Goal: Task Accomplishment & Management: Use online tool/utility

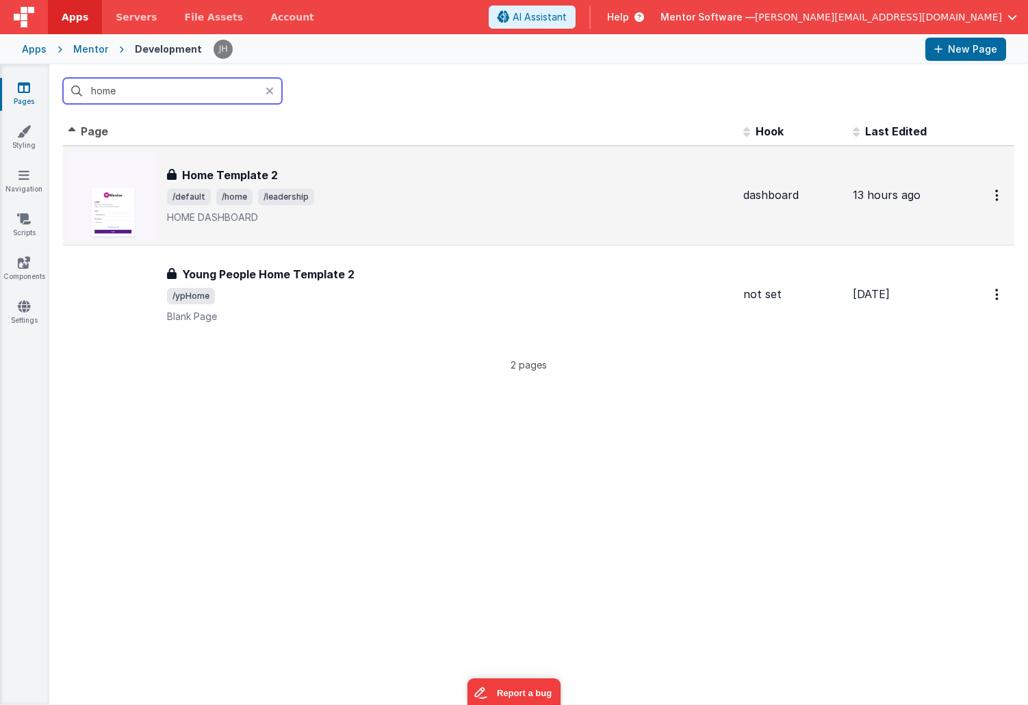
type input "home"
click at [328, 180] on div "Home Template 2" at bounding box center [449, 175] width 565 height 16
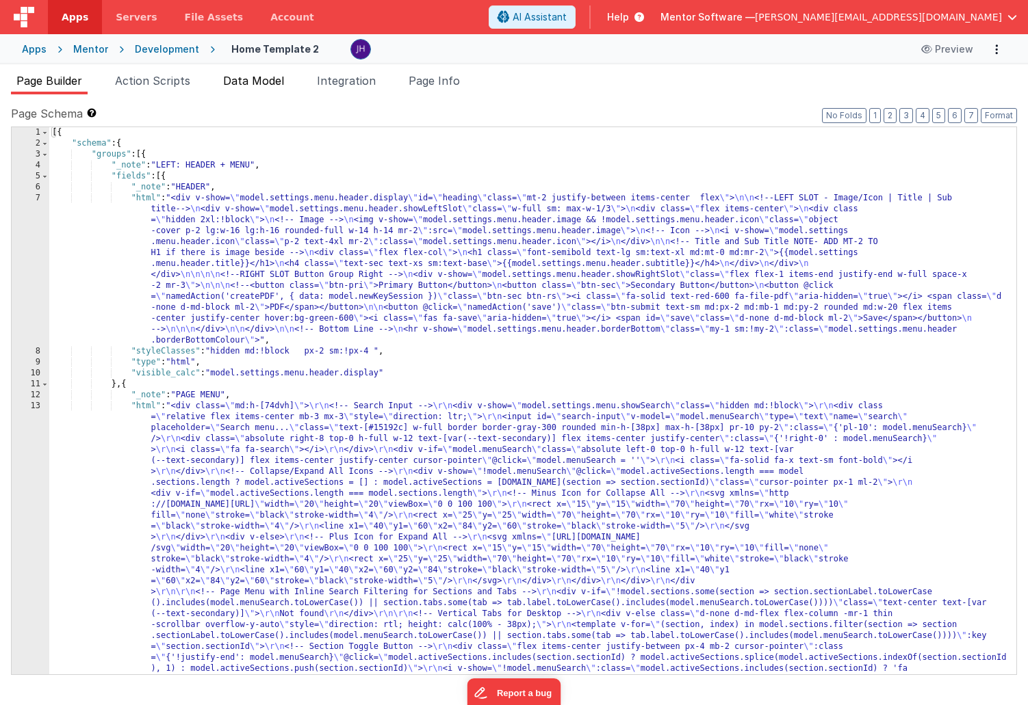
click at [255, 85] on span "Data Model" at bounding box center [253, 81] width 61 height 14
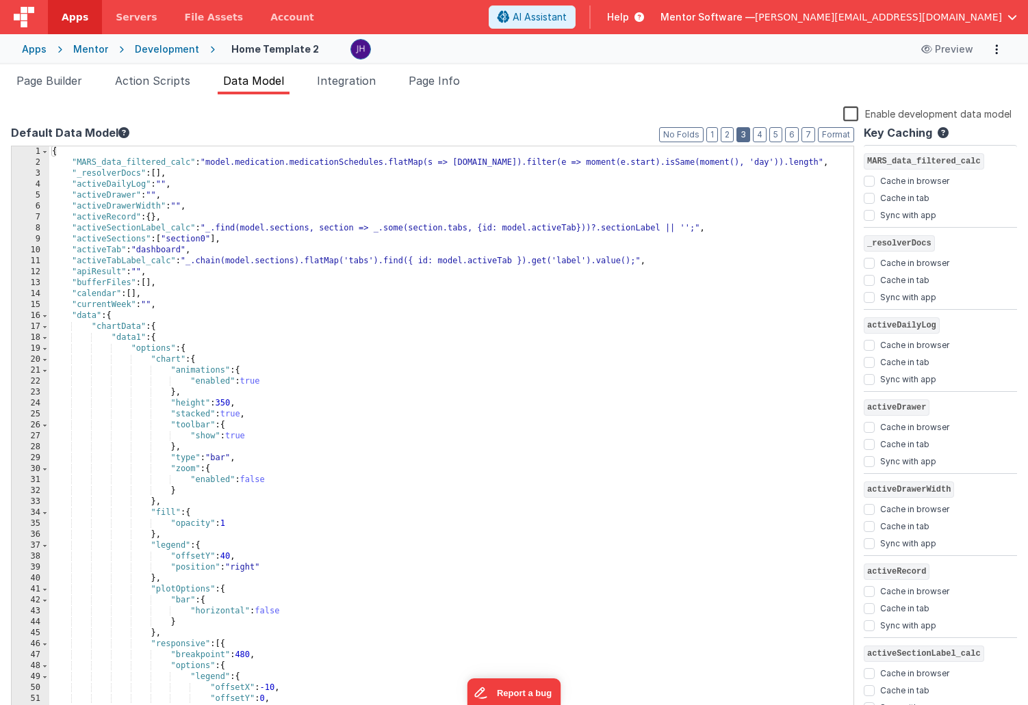
click at [747, 134] on button "3" at bounding box center [743, 134] width 14 height 15
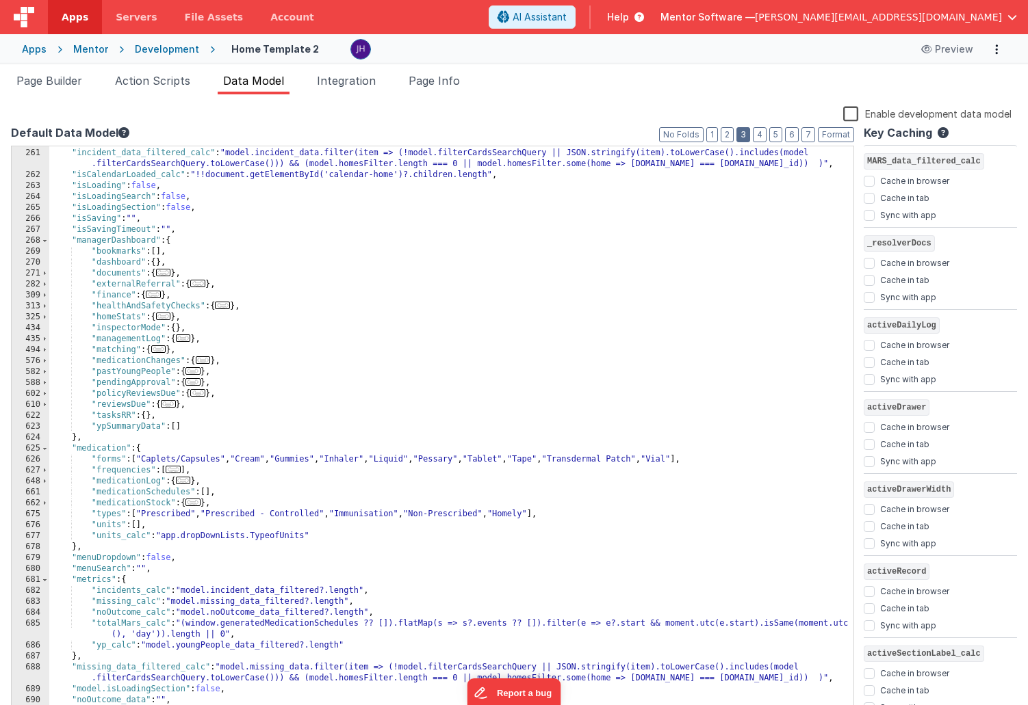
scroll to position [320, 0]
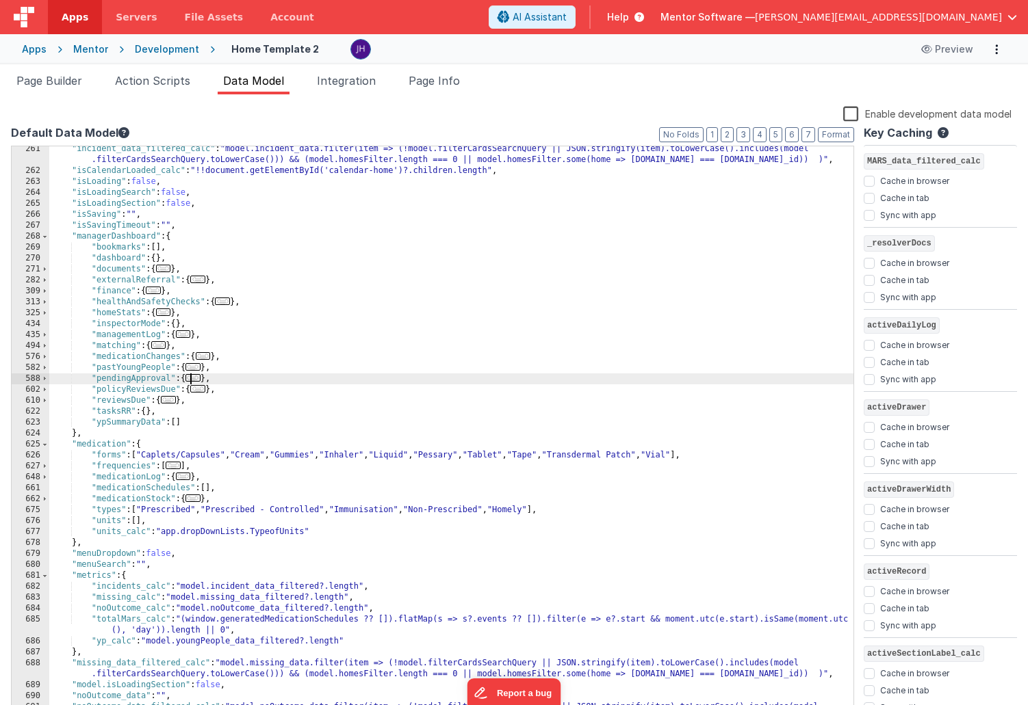
click at [195, 380] on span "..." at bounding box center [192, 378] width 15 height 8
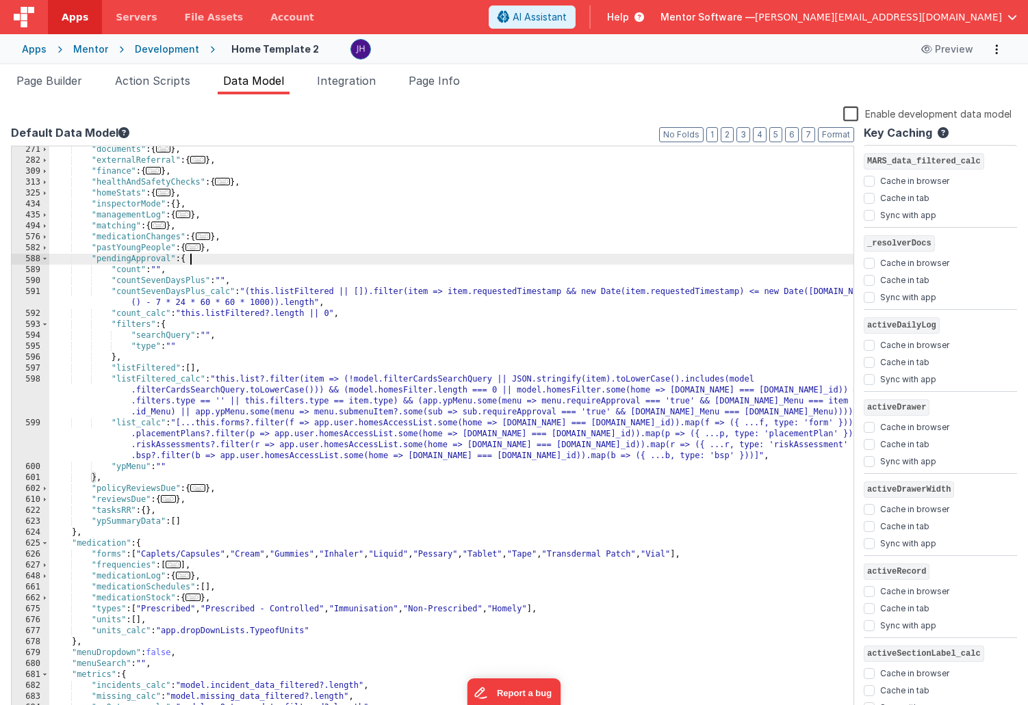
scroll to position [461, 0]
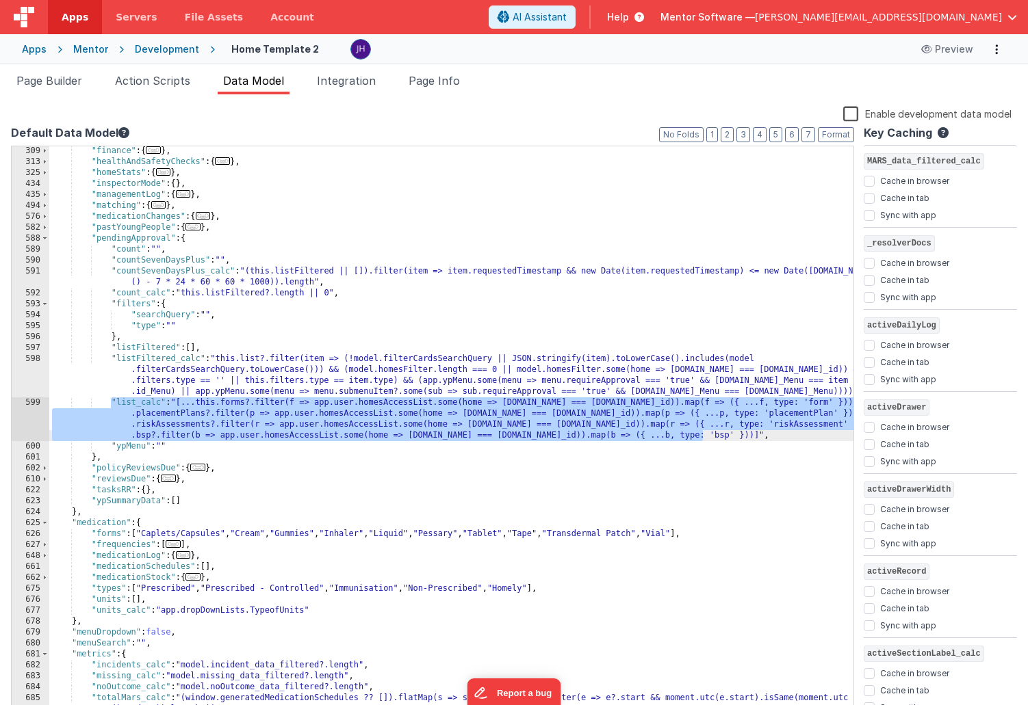
drag, startPoint x: 110, startPoint y: 399, endPoint x: 715, endPoint y: 436, distance: 606.0
click at [715, 436] on div ""finance" : { ... } , "healthAndSafetyChecks" : { ... } , "homeStats" : { ... }…" at bounding box center [451, 442] width 804 height 593
click at [80, 55] on div "Mentor" at bounding box center [90, 49] width 35 height 14
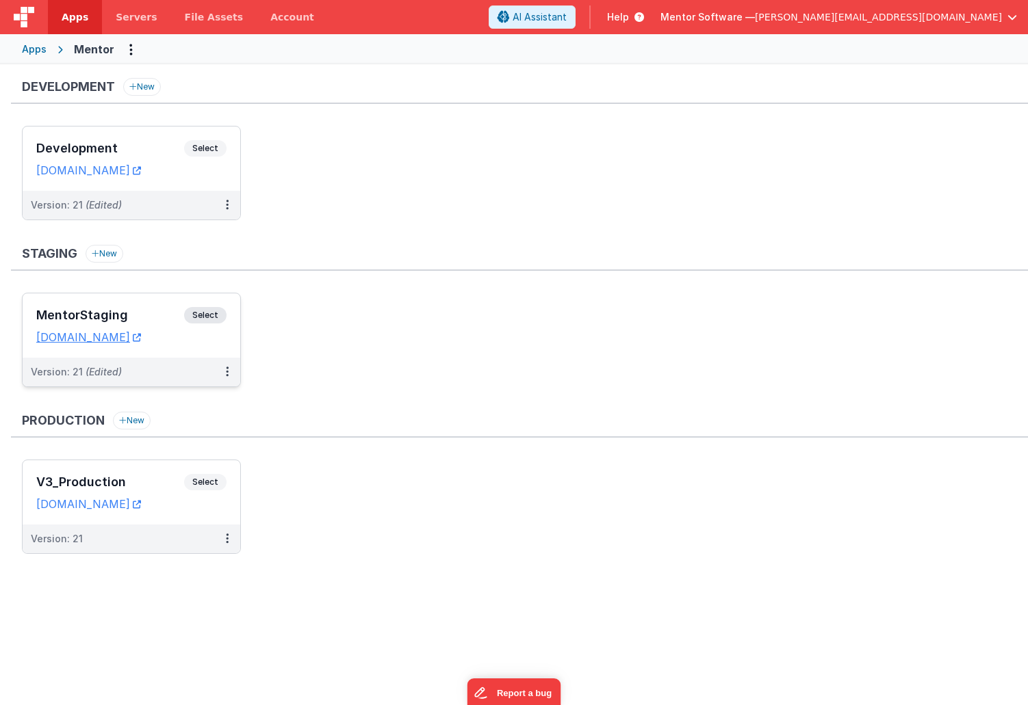
click at [152, 311] on h3 "MentorStaging" at bounding box center [110, 316] width 148 height 14
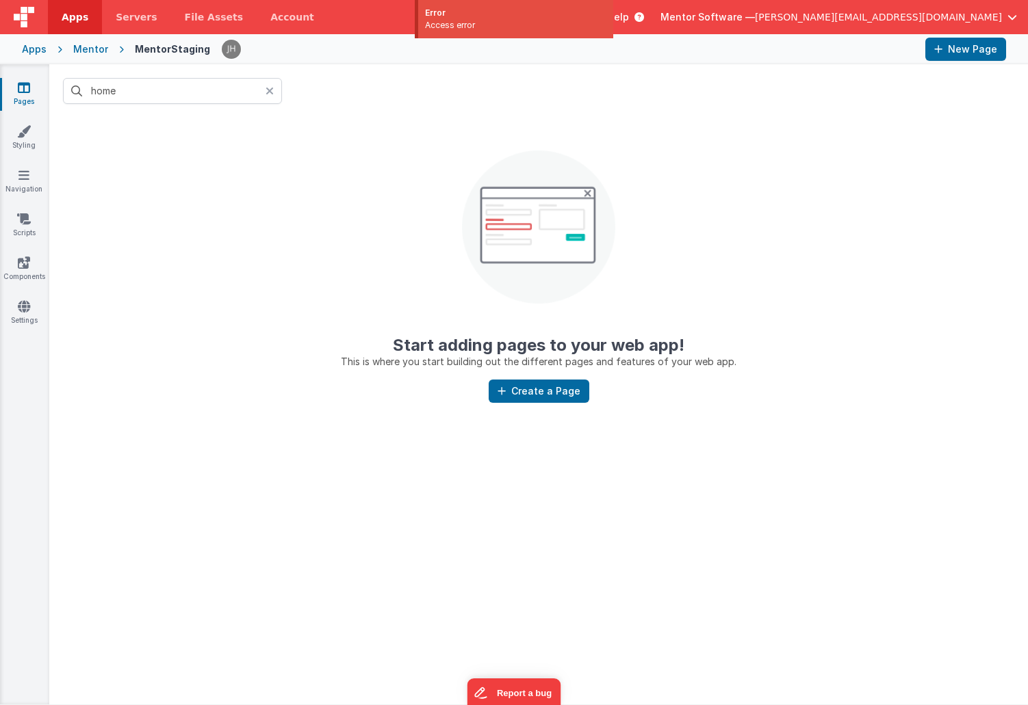
click at [512, 51] on div at bounding box center [567, 49] width 693 height 23
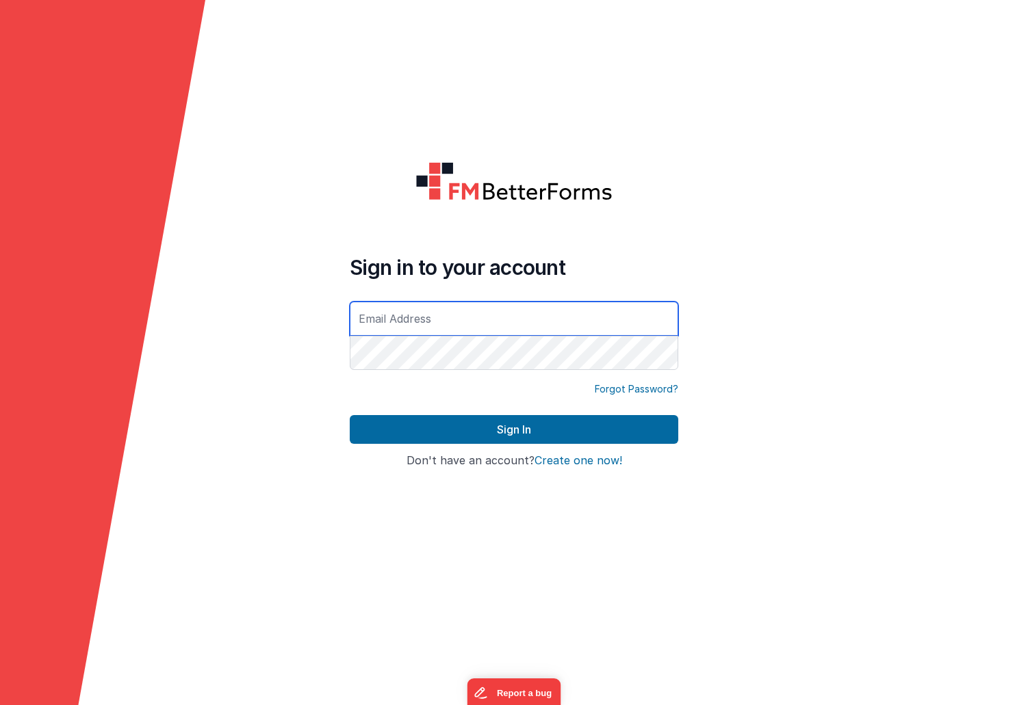
type input "[PERSON_NAME][EMAIL_ADDRESS][DOMAIN_NAME]"
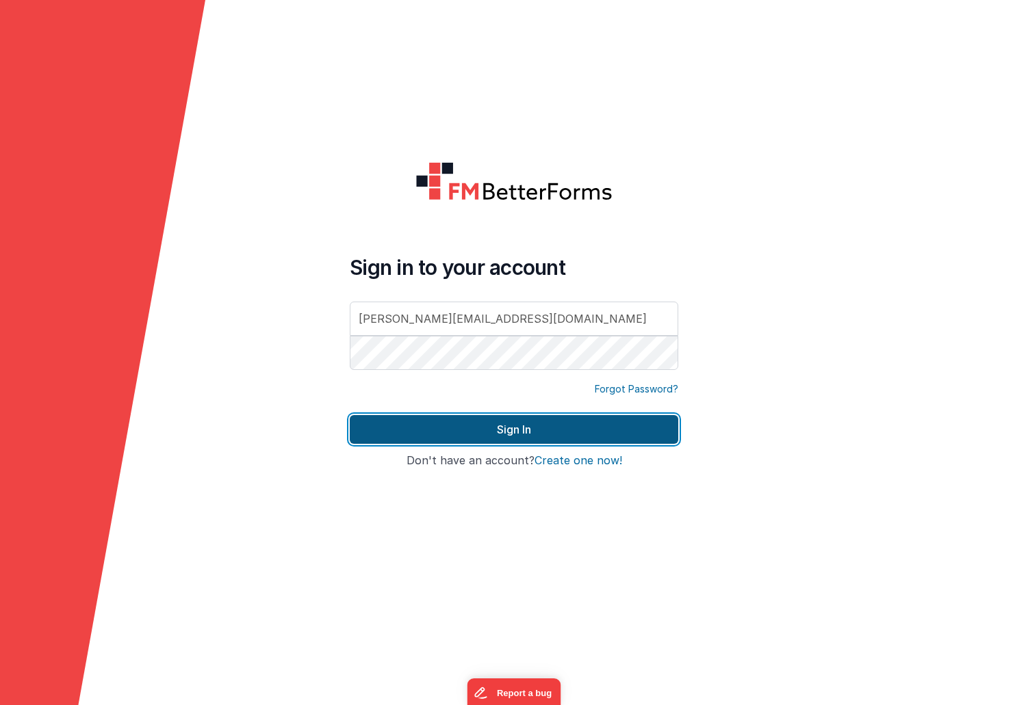
click at [459, 427] on button "Sign In" at bounding box center [514, 429] width 328 height 29
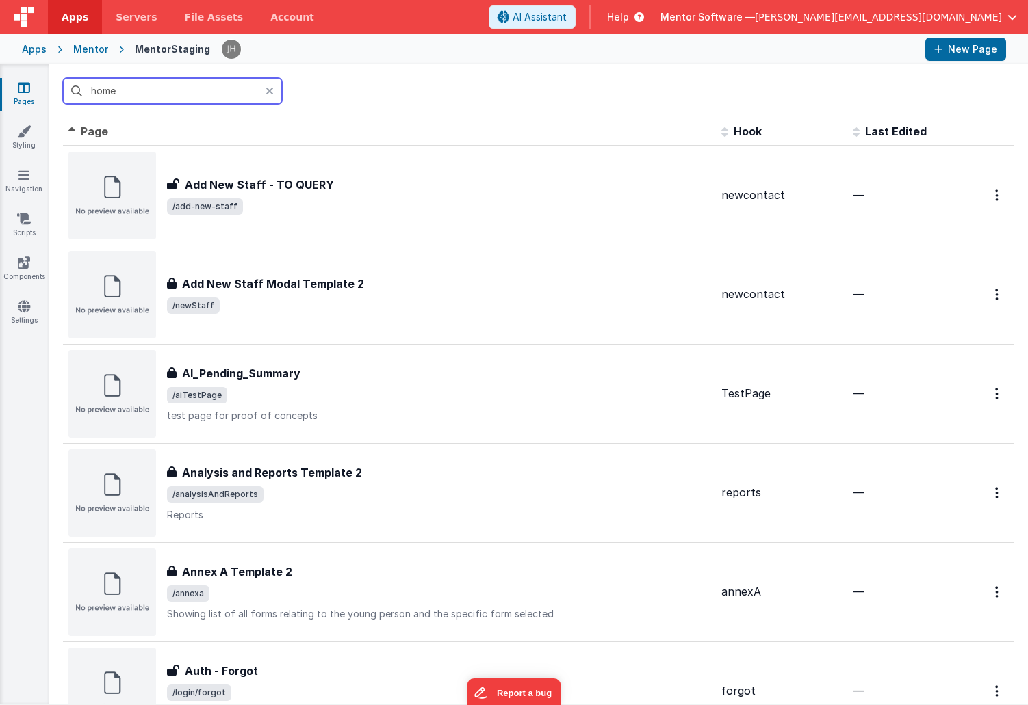
click at [229, 96] on input "home" at bounding box center [172, 91] width 219 height 26
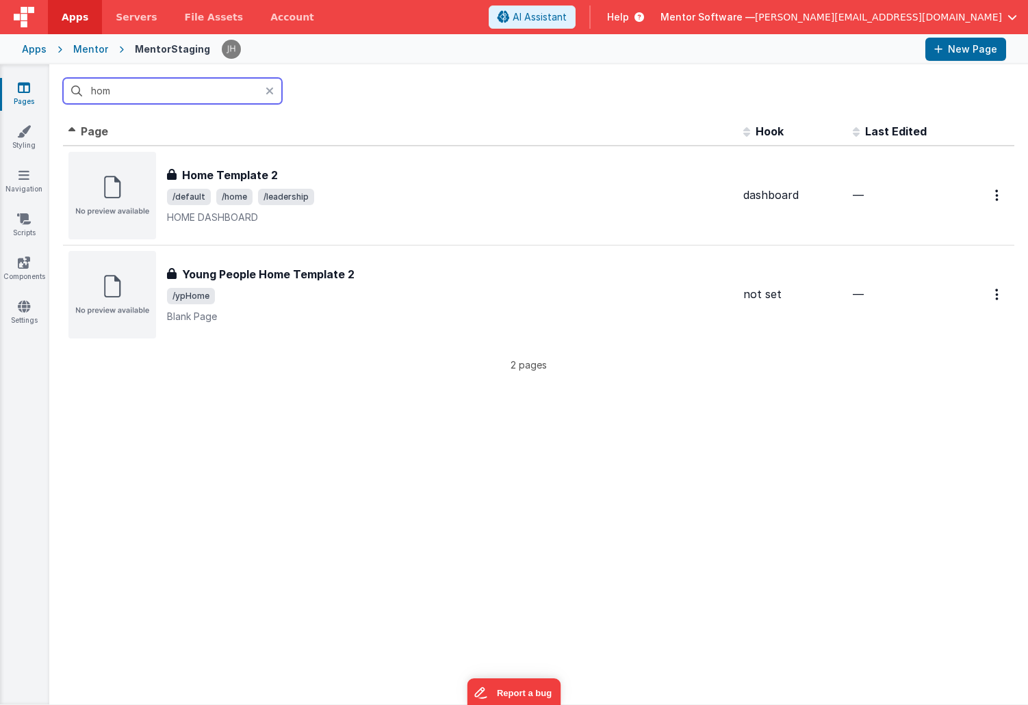
type input "home"
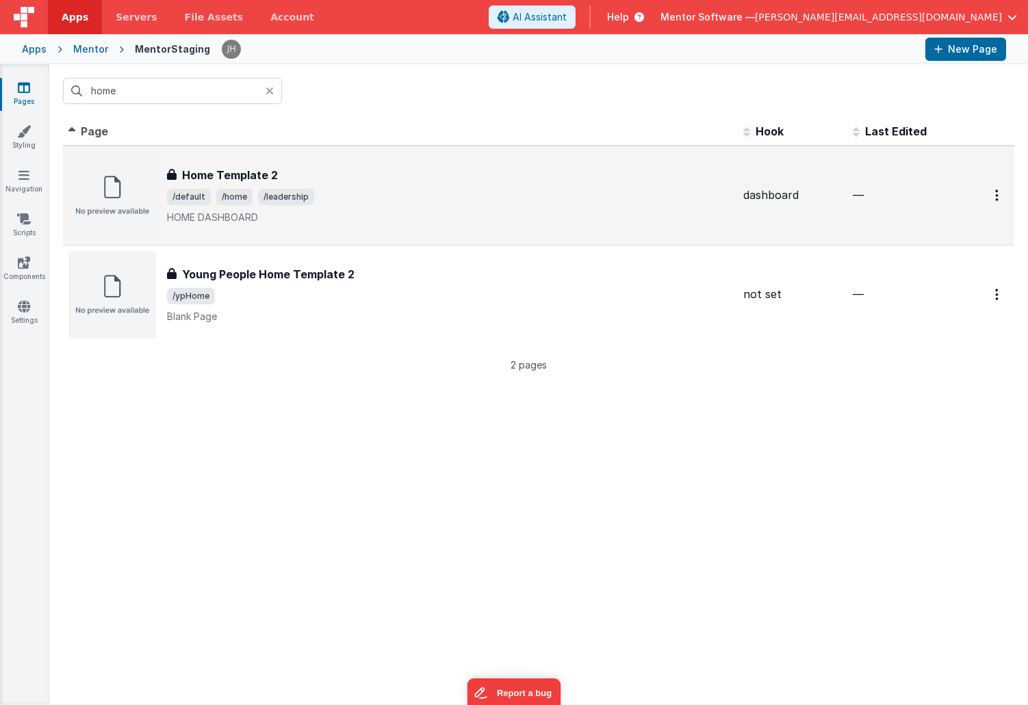
click at [361, 183] on div "Home Template 2 Home Template 2 /default /home /leadership HOME DASHBOARD" at bounding box center [449, 195] width 565 height 57
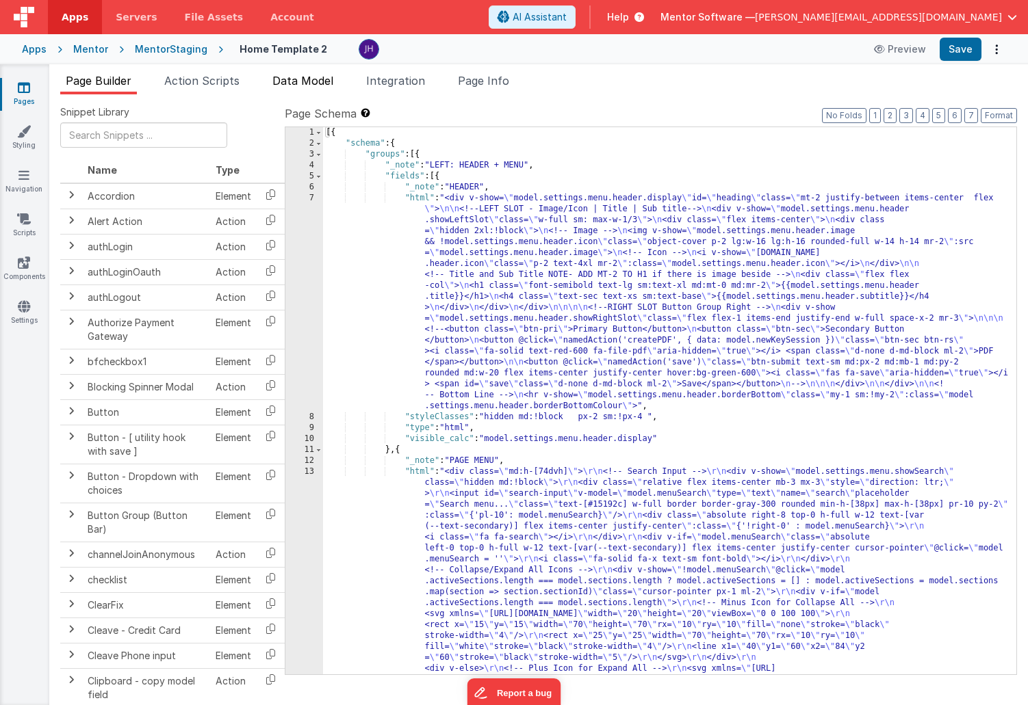
click at [291, 84] on span "Data Model" at bounding box center [302, 81] width 61 height 14
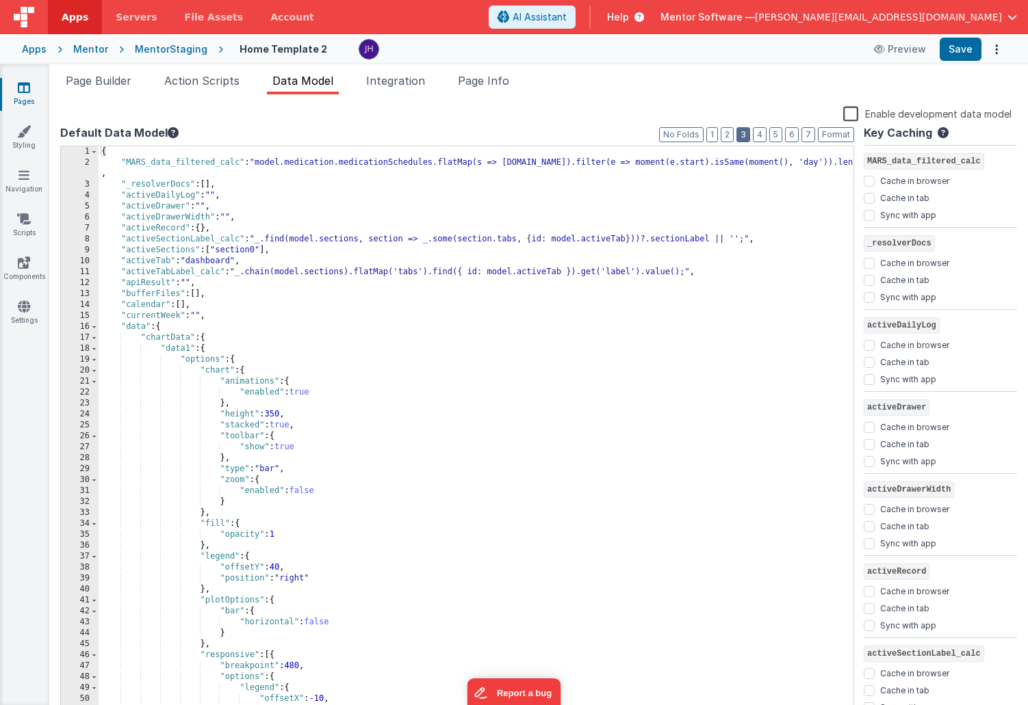
click at [749, 132] on button "3" at bounding box center [743, 134] width 14 height 15
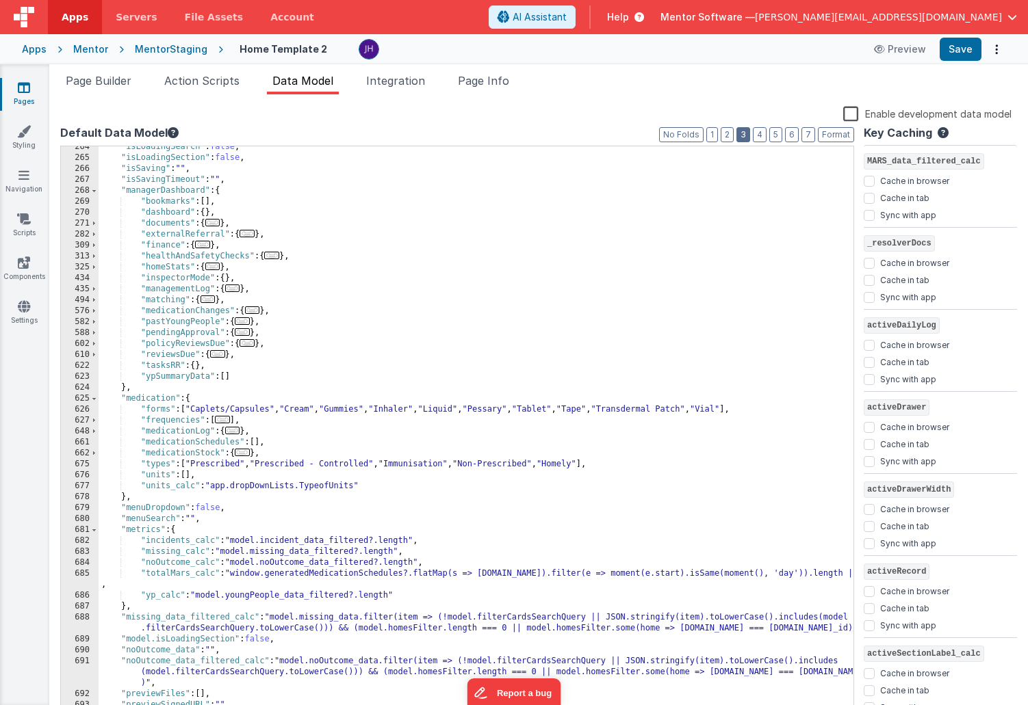
scroll to position [388, 0]
click at [244, 335] on span "..." at bounding box center [242, 332] width 15 height 8
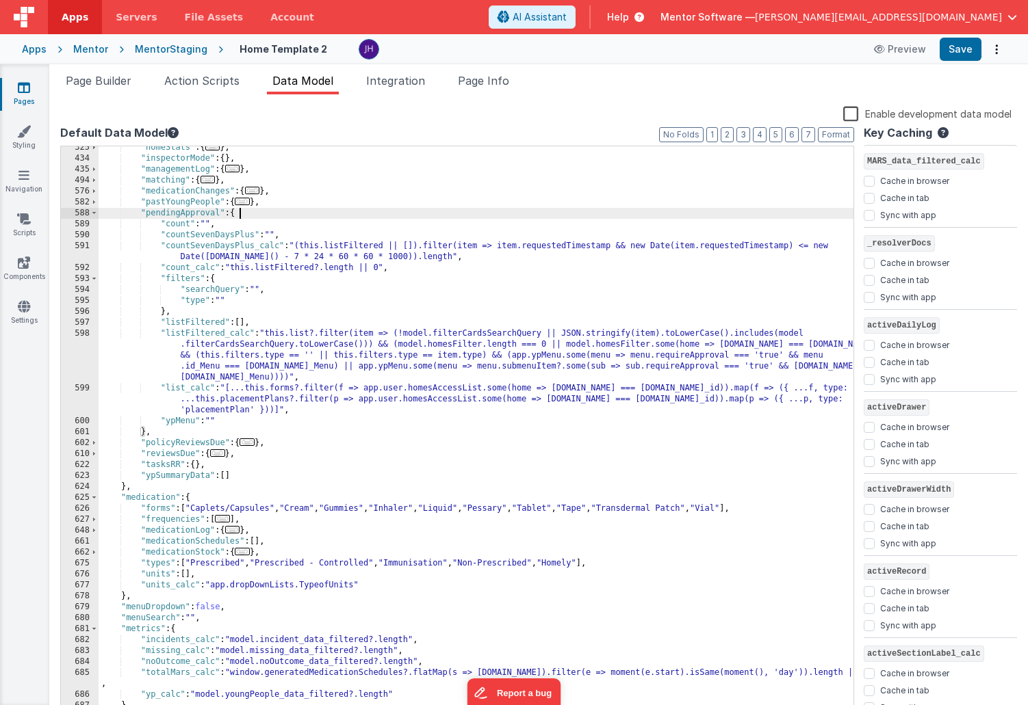
scroll to position [508, 0]
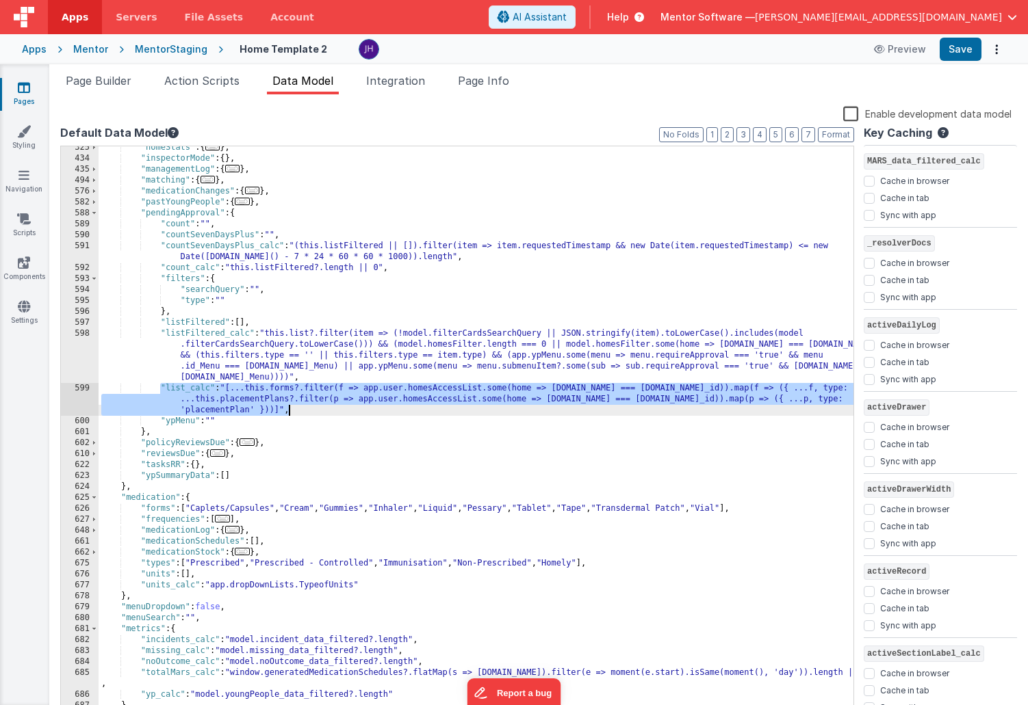
drag, startPoint x: 161, startPoint y: 387, endPoint x: 291, endPoint y: 413, distance: 132.6
click at [291, 413] on div ""homeStats" : { ... } , "inspectorMode" : { } , "managementLog" : { ... } , "ma…" at bounding box center [476, 444] width 755 height 604
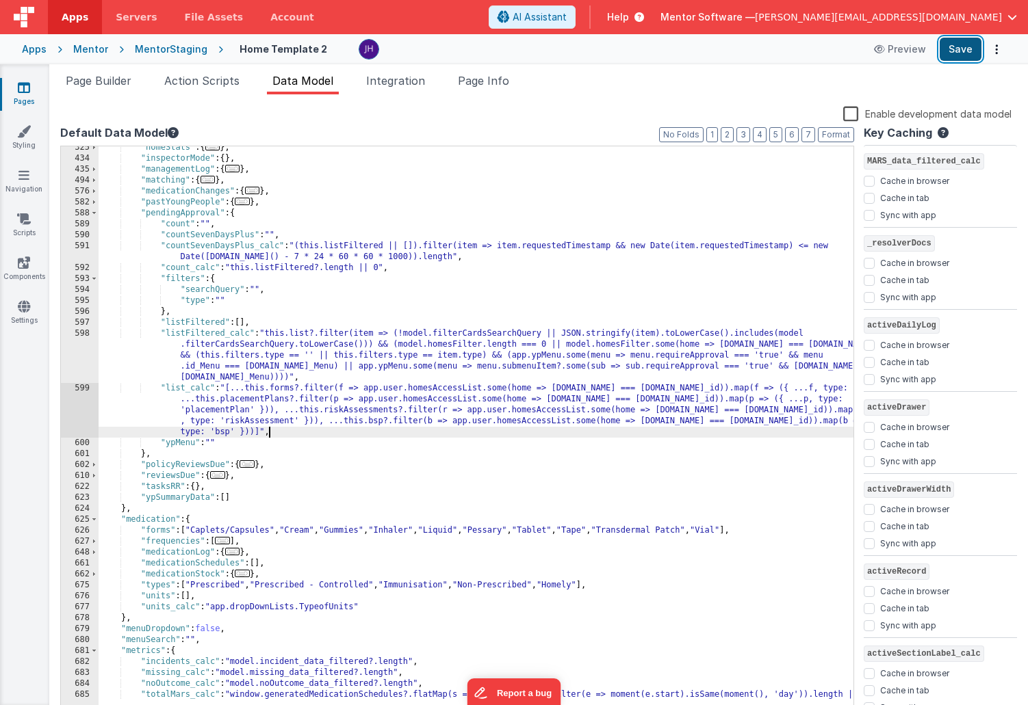
click at [965, 49] on button "Save" at bounding box center [960, 49] width 42 height 23
click at [88, 53] on div "Mentor" at bounding box center [90, 49] width 35 height 14
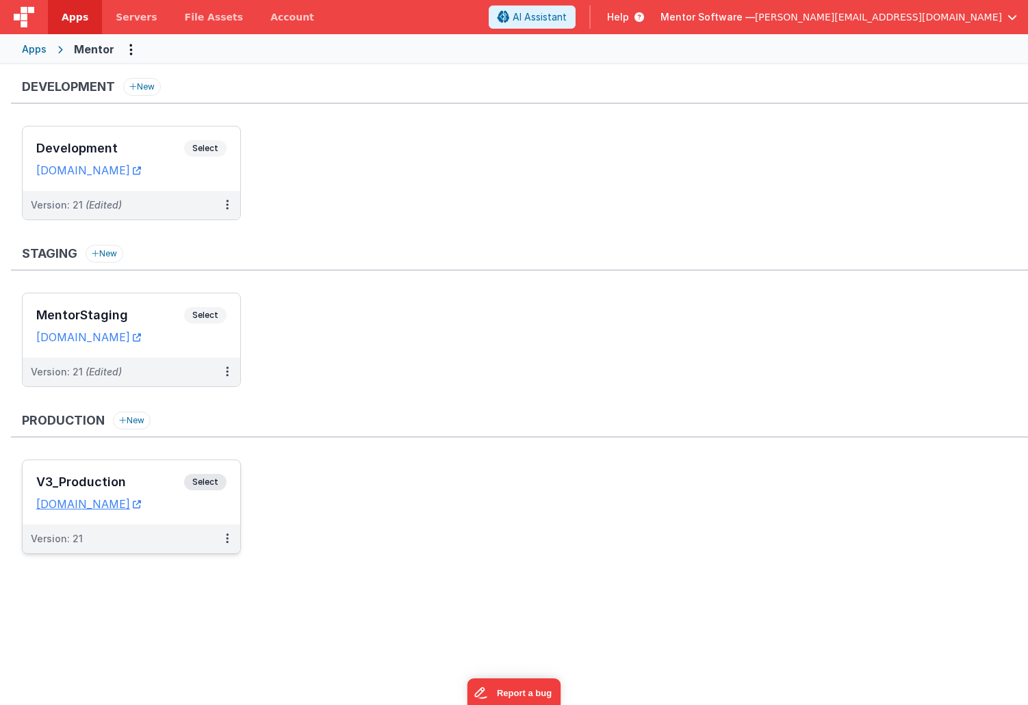
click at [148, 474] on div "V3_Production Select URLs homes.mentorsoftware.co.uk" at bounding box center [132, 493] width 218 height 64
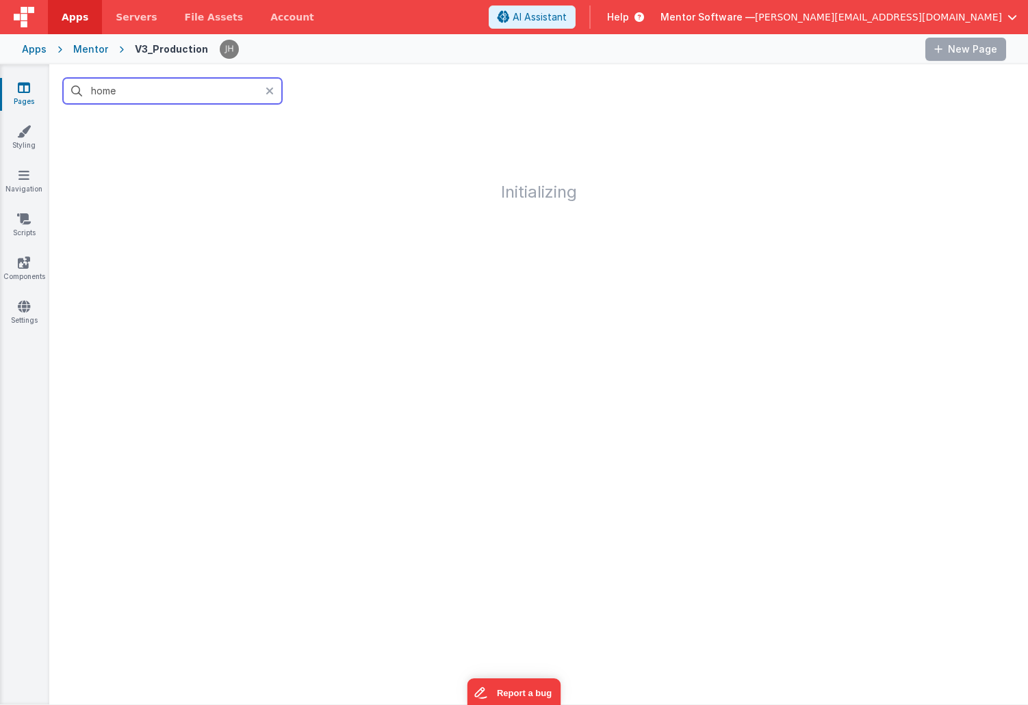
click at [213, 101] on input "home" at bounding box center [172, 91] width 219 height 26
type input "home"
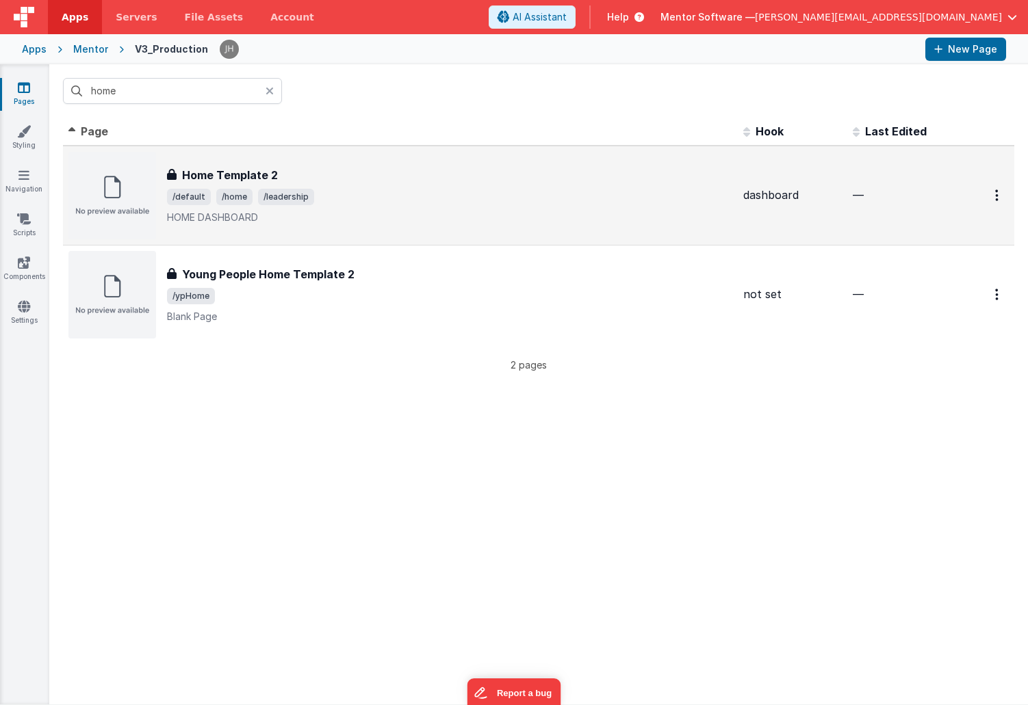
click at [205, 174] on h3 "Home Template 2" at bounding box center [230, 175] width 96 height 16
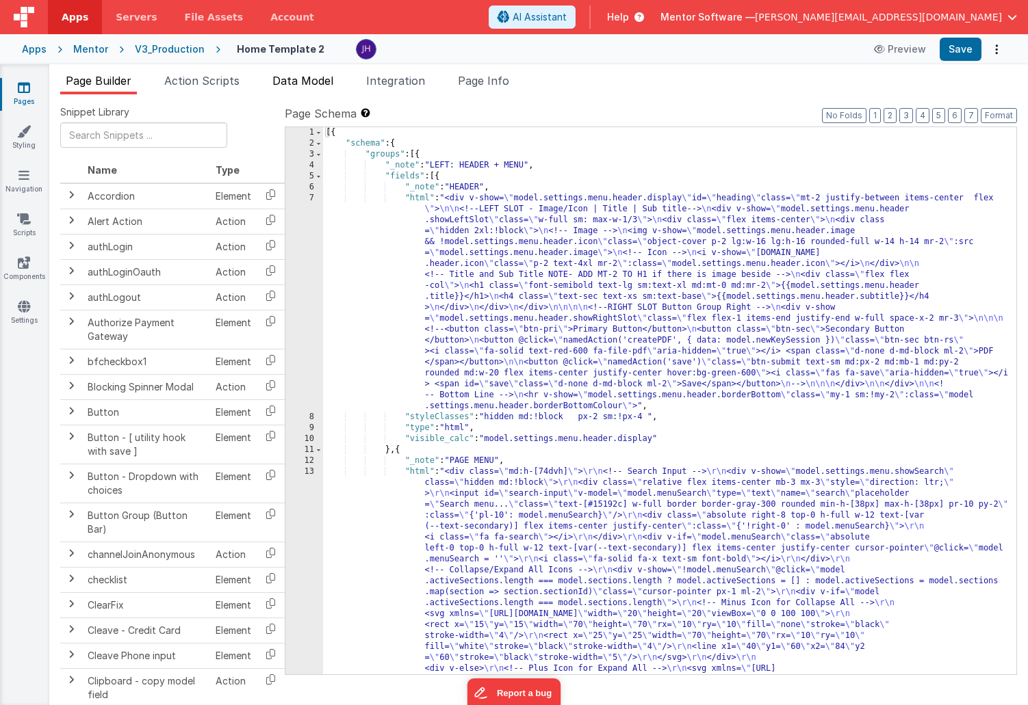
click at [303, 84] on span "Data Model" at bounding box center [302, 81] width 61 height 14
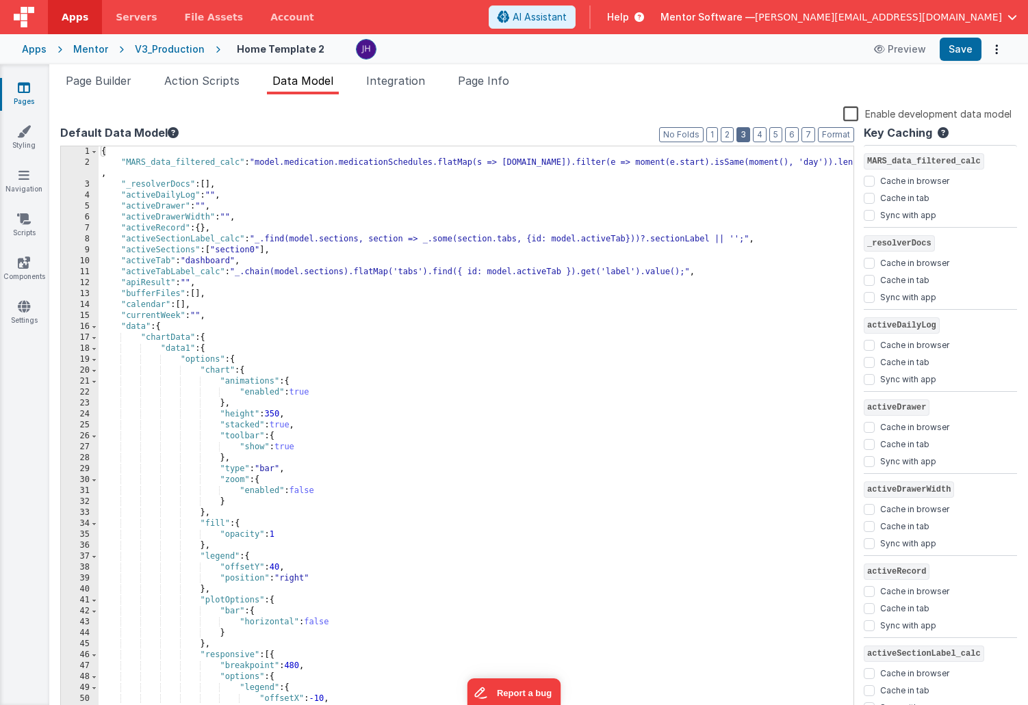
click at [748, 135] on button "3" at bounding box center [743, 134] width 14 height 15
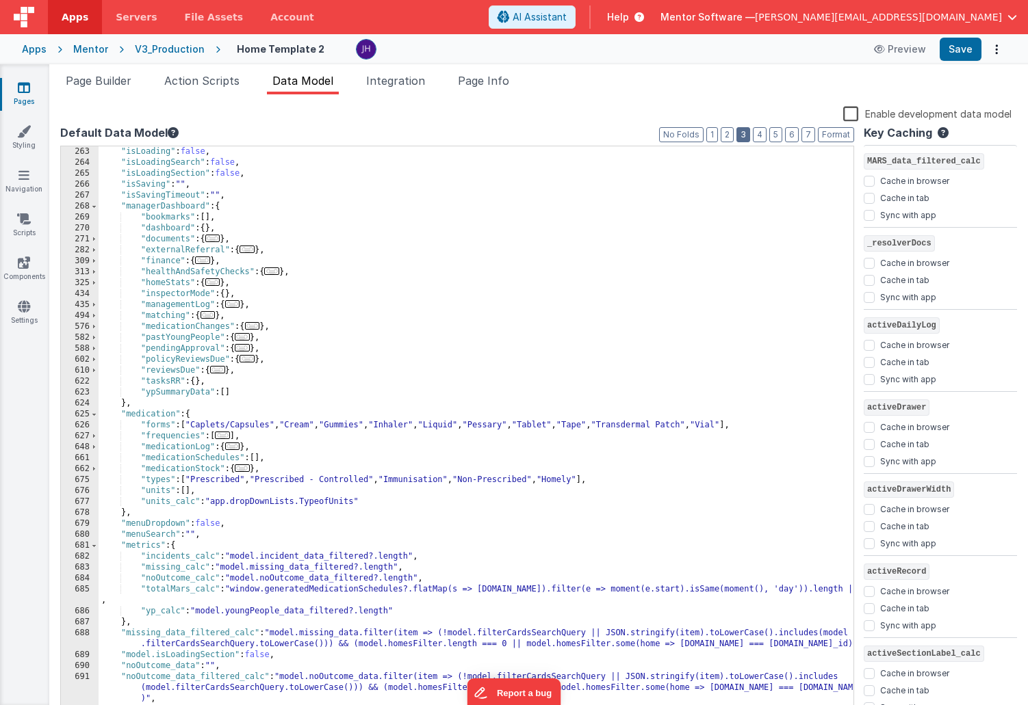
scroll to position [408, 0]
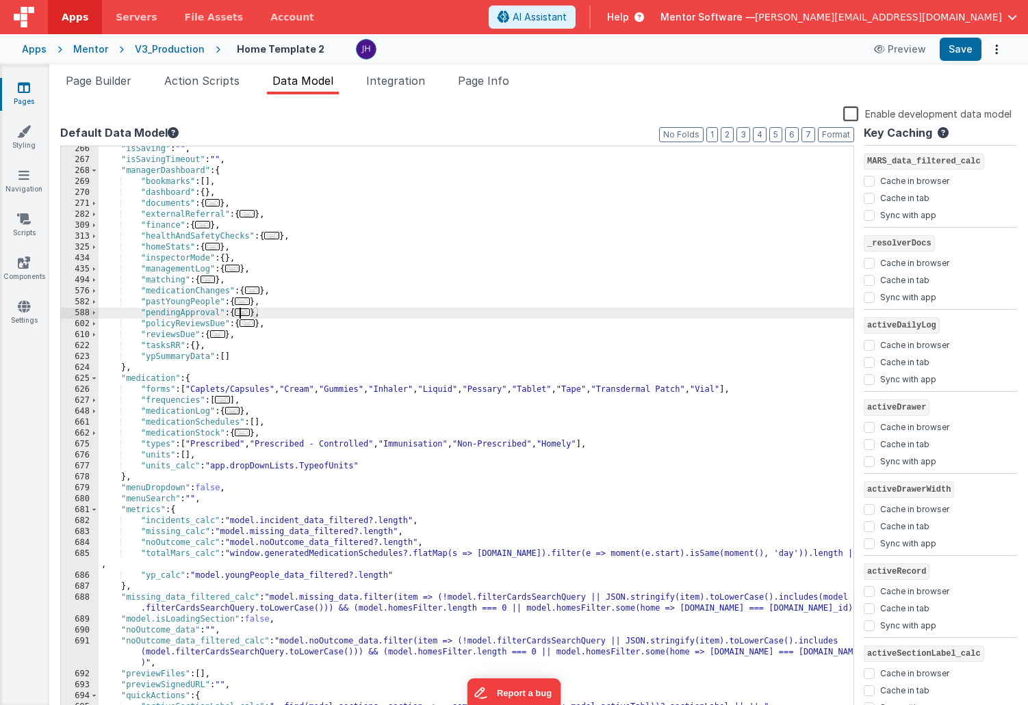
click at [248, 314] on span "..." at bounding box center [242, 313] width 15 height 8
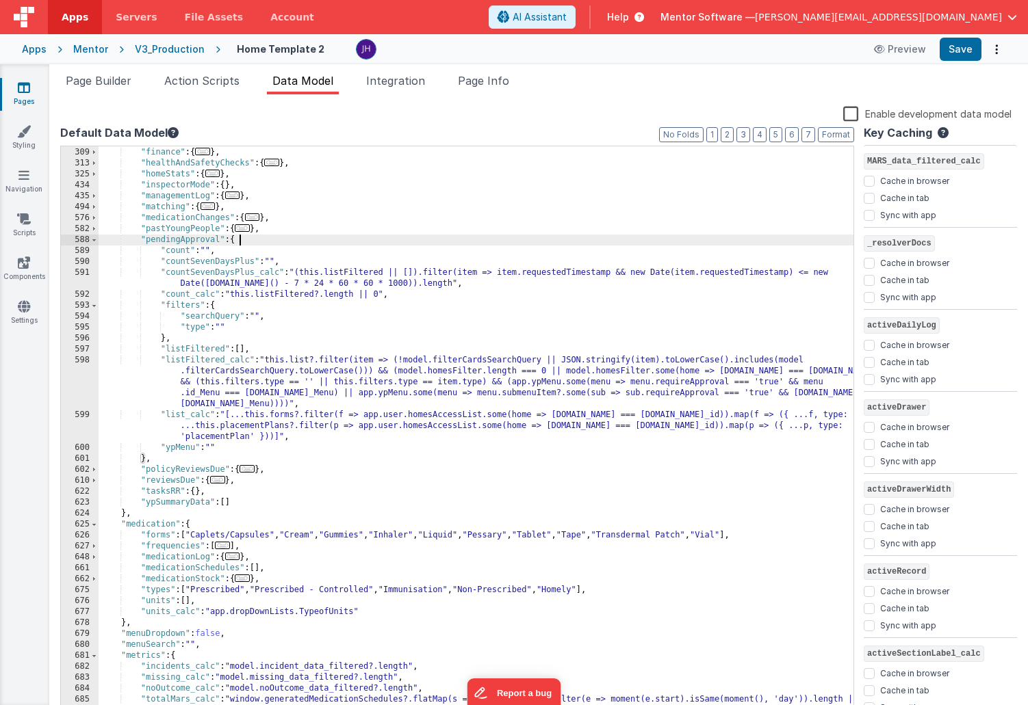
scroll to position [481, 0]
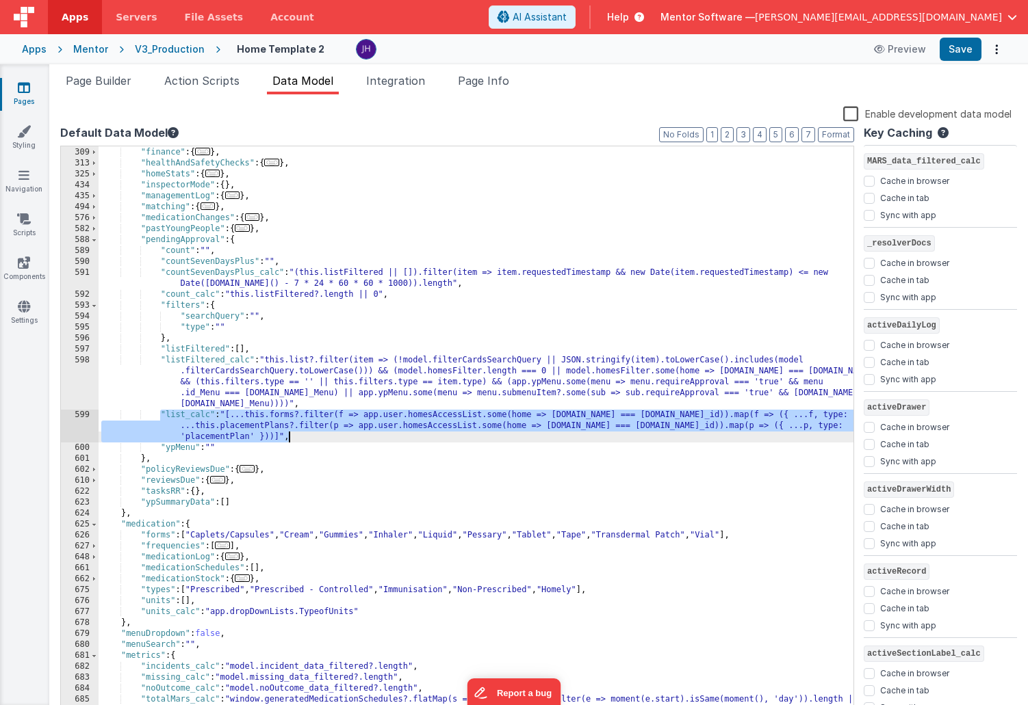
drag, startPoint x: 161, startPoint y: 413, endPoint x: 302, endPoint y: 435, distance: 142.6
click at [302, 435] on div ""externalReferral" : { ... } , "finance" : { ... } , "healthAndSafetyChecks" : …" at bounding box center [476, 432] width 755 height 593
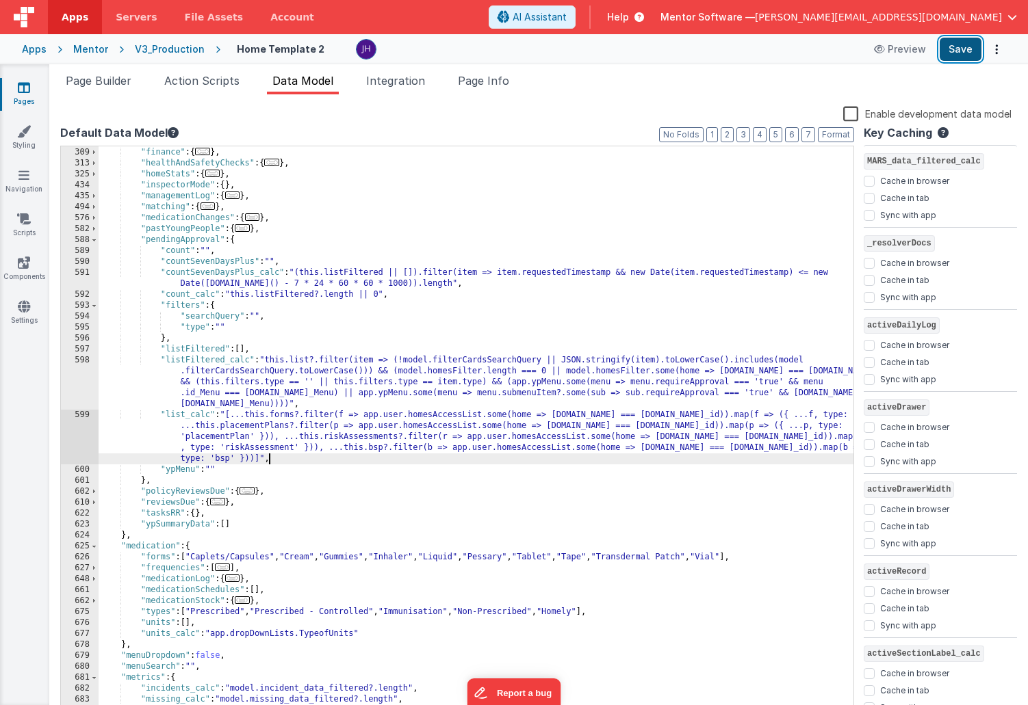
click at [955, 45] on button "Save" at bounding box center [960, 49] width 42 height 23
click at [108, 78] on span "Page Builder" at bounding box center [99, 81] width 66 height 14
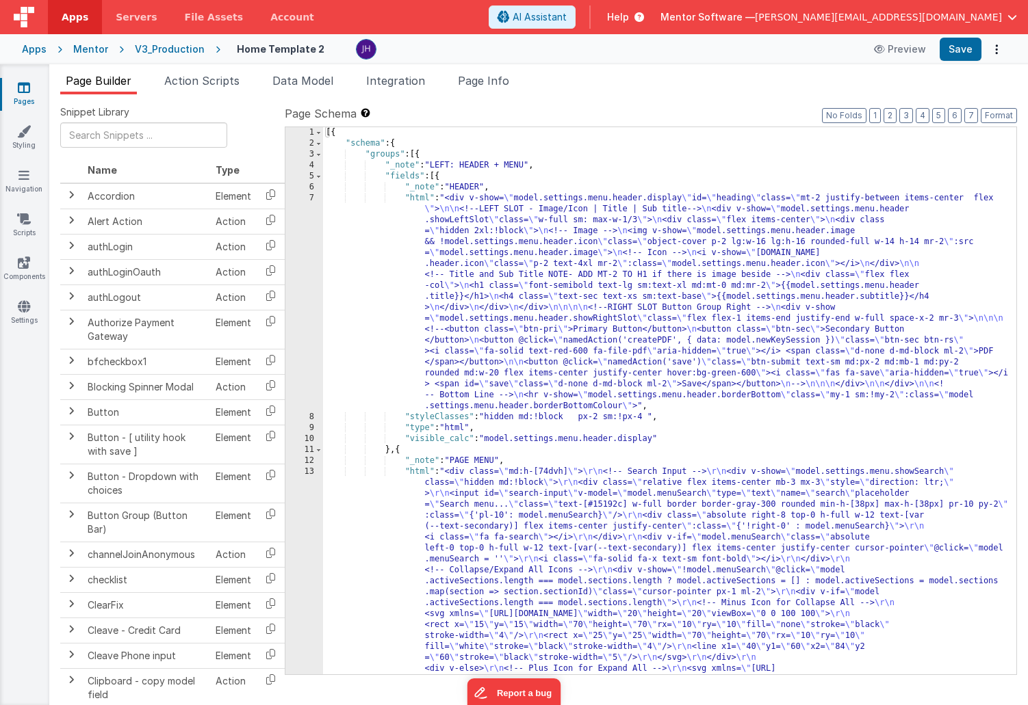
click at [88, 52] on div "Mentor" at bounding box center [90, 49] width 35 height 14
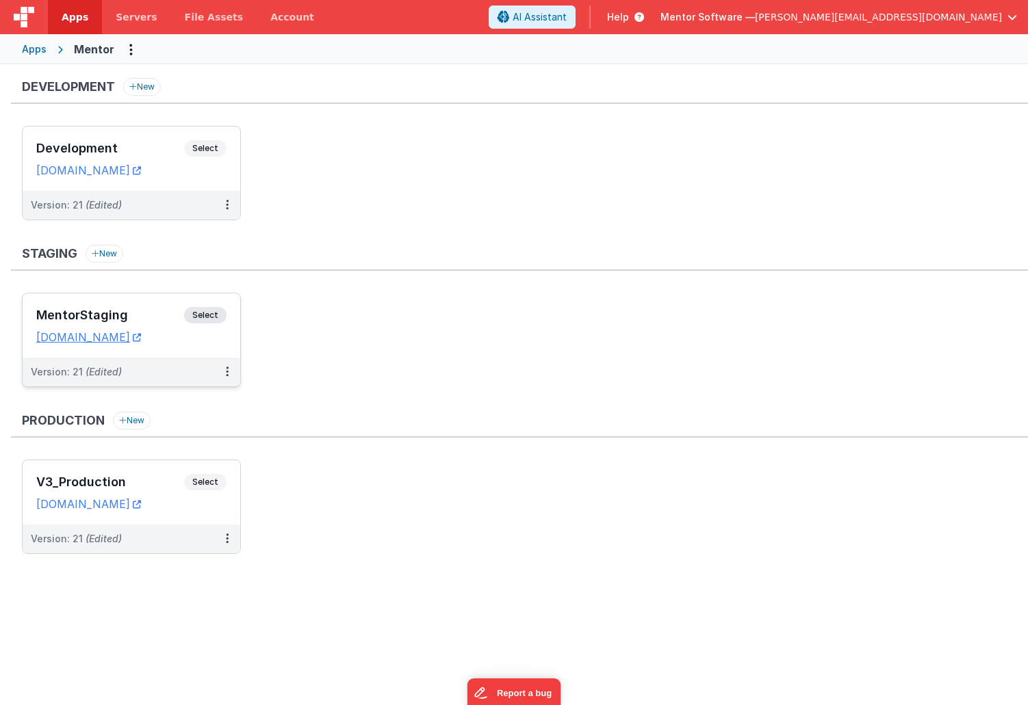
click at [138, 311] on h3 "MentorStaging" at bounding box center [110, 316] width 148 height 14
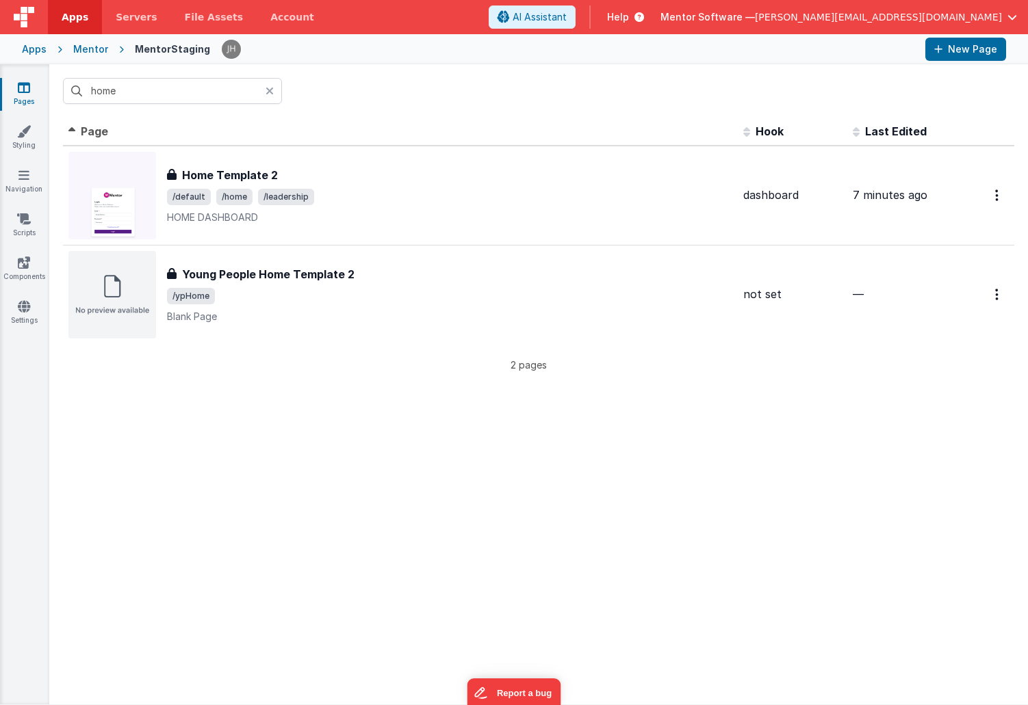
click at [271, 93] on icon at bounding box center [269, 91] width 8 height 11
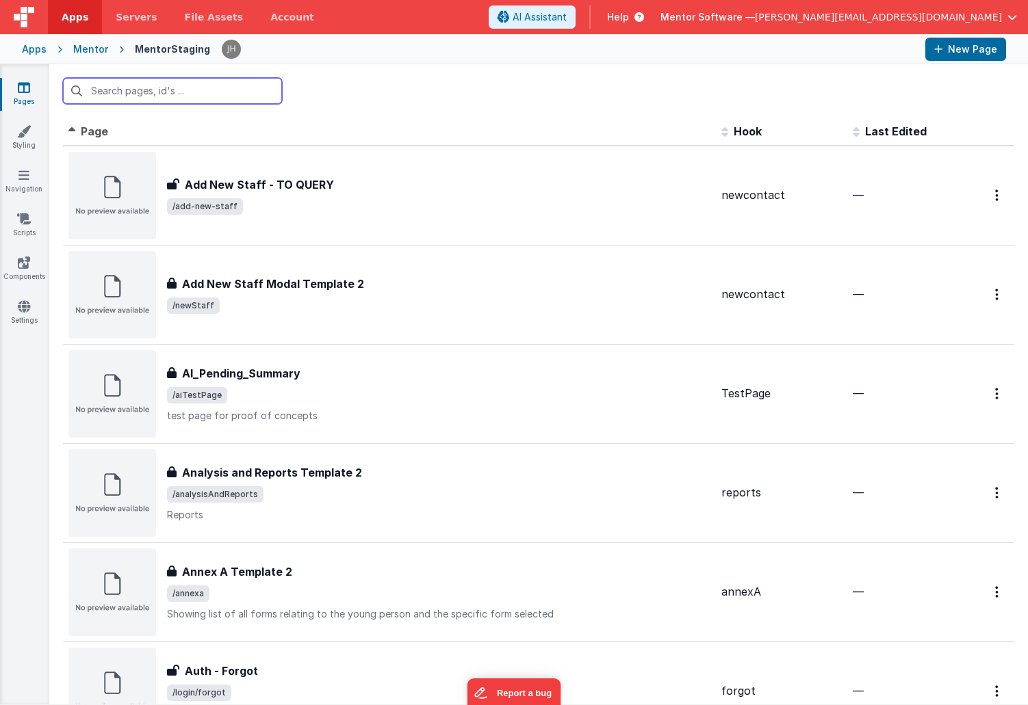
click at [183, 96] on input "text" at bounding box center [172, 91] width 219 height 26
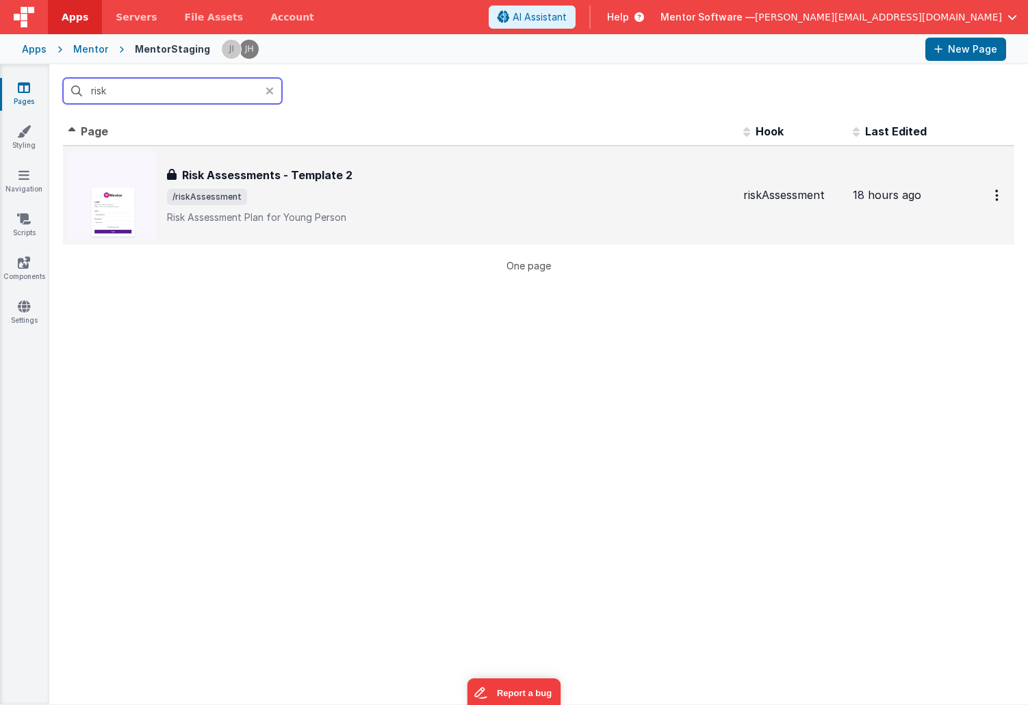
type input "risk"
click at [313, 177] on h3 "Risk Assessments - Template 2" at bounding box center [267, 175] width 170 height 16
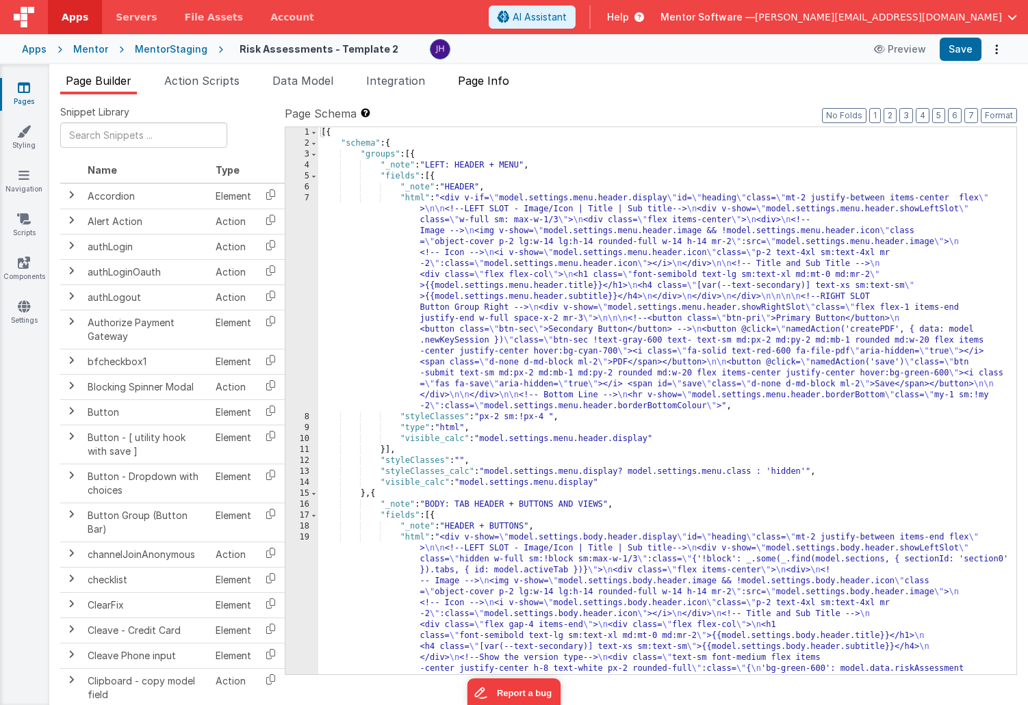
click at [499, 81] on span "Page Info" at bounding box center [483, 81] width 51 height 14
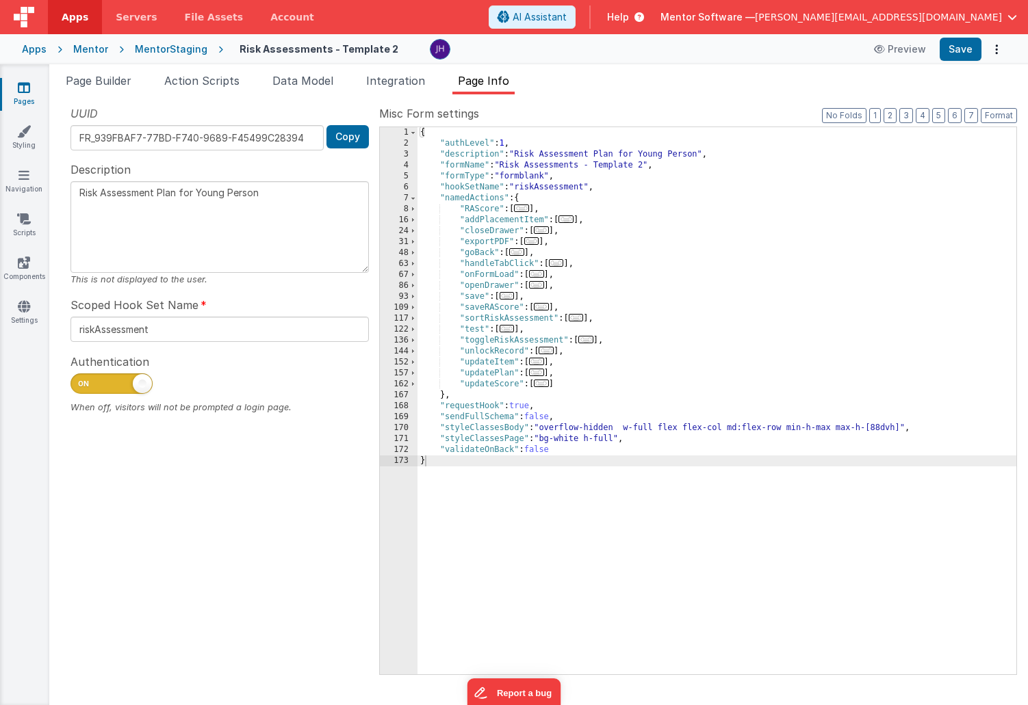
click at [539, 276] on span "..." at bounding box center [536, 274] width 15 height 8
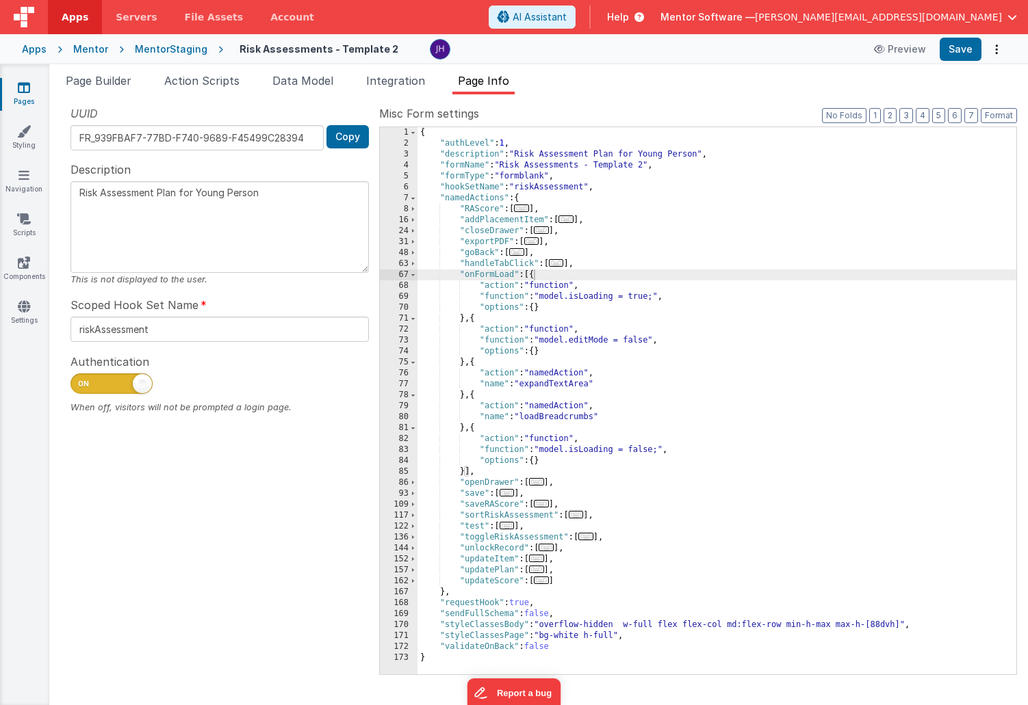
click at [23, 88] on icon at bounding box center [24, 88] width 12 height 14
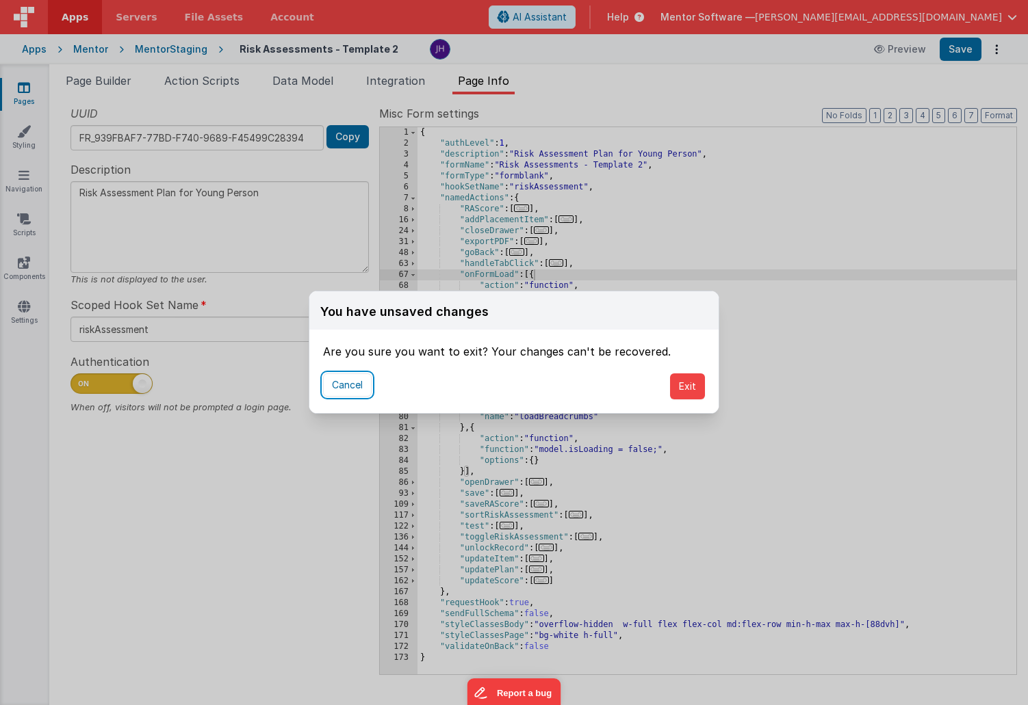
drag, startPoint x: 366, startPoint y: 387, endPoint x: 603, endPoint y: 347, distance: 240.2
click at [366, 387] on button "Cancel" at bounding box center [347, 385] width 49 height 23
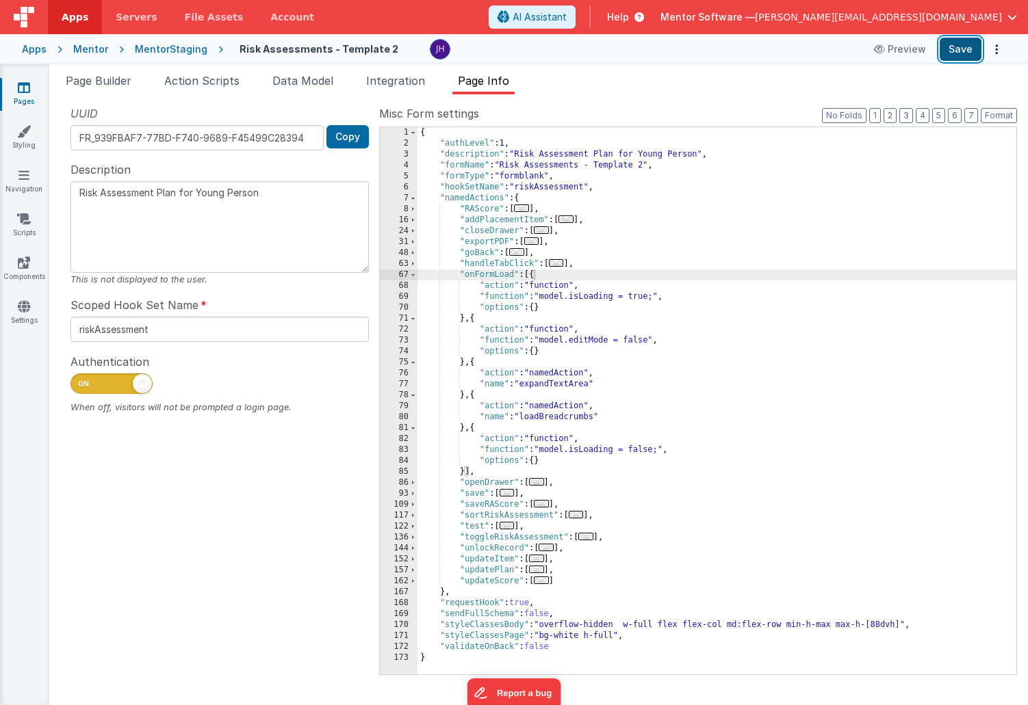
click at [961, 55] on button "Save" at bounding box center [960, 49] width 42 height 23
click at [24, 83] on icon at bounding box center [24, 88] width 12 height 14
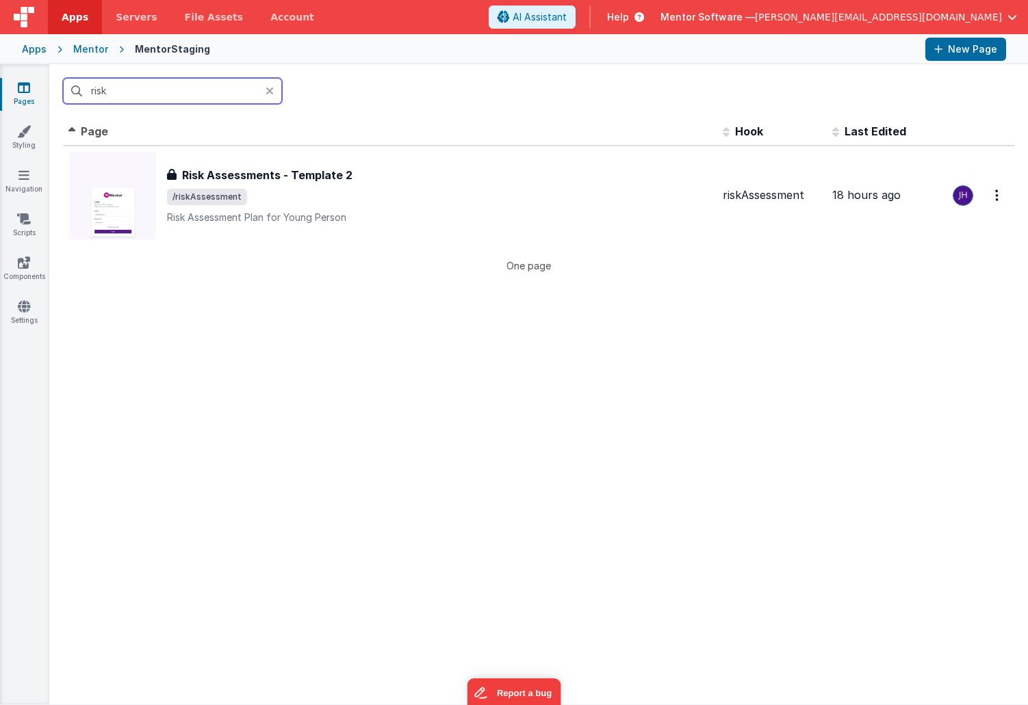
click at [159, 95] on input "risk" at bounding box center [172, 91] width 219 height 26
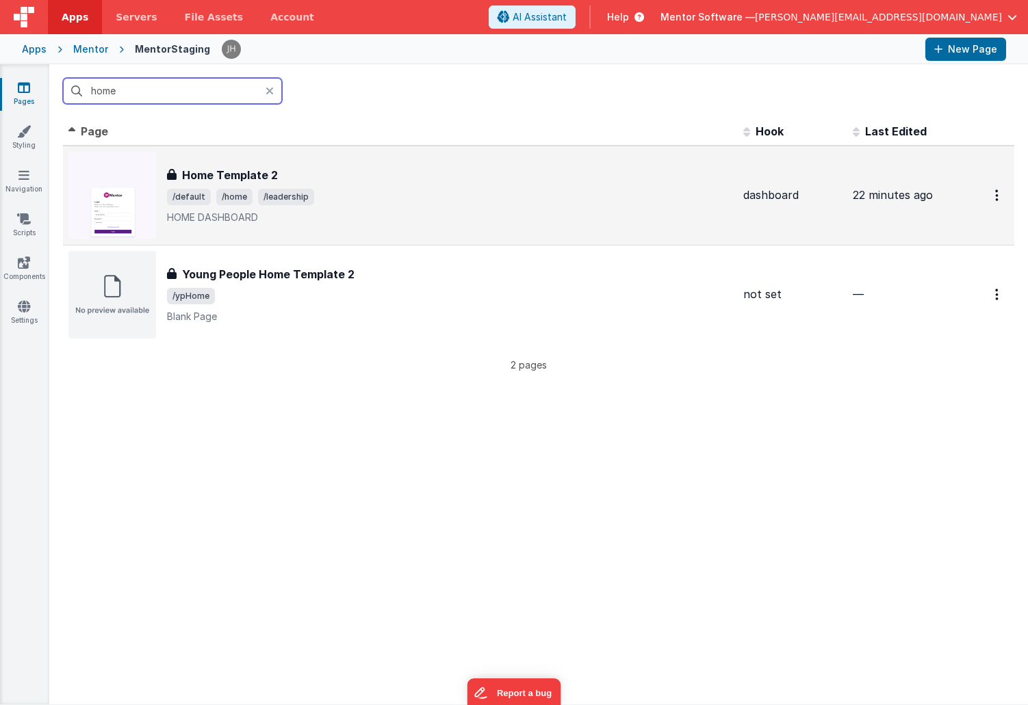
type input "home"
click at [339, 187] on div "Home Template 2 Home Template 2 /default /home /leadership HOME DASHBOARD" at bounding box center [449, 195] width 565 height 57
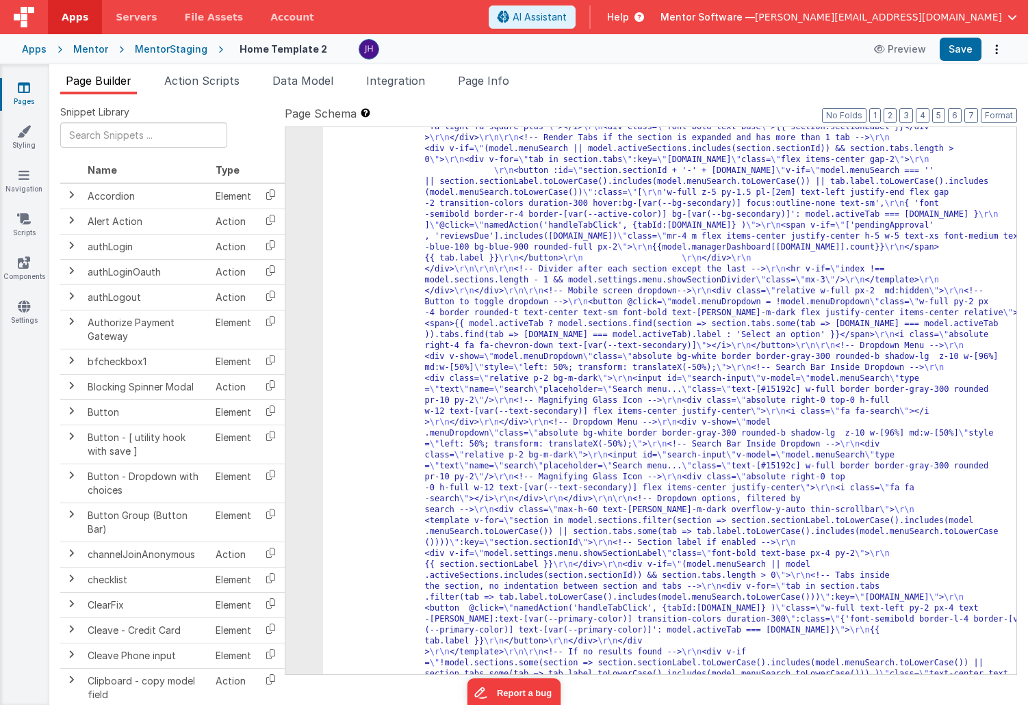
scroll to position [424, 0]
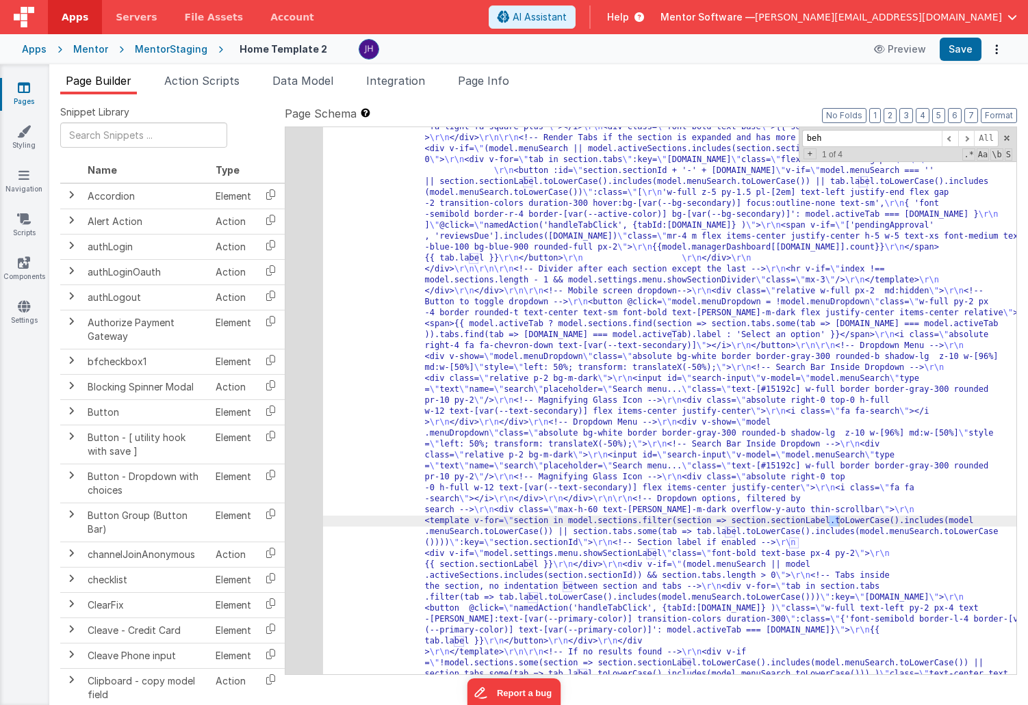
scroll to position [5215, 0]
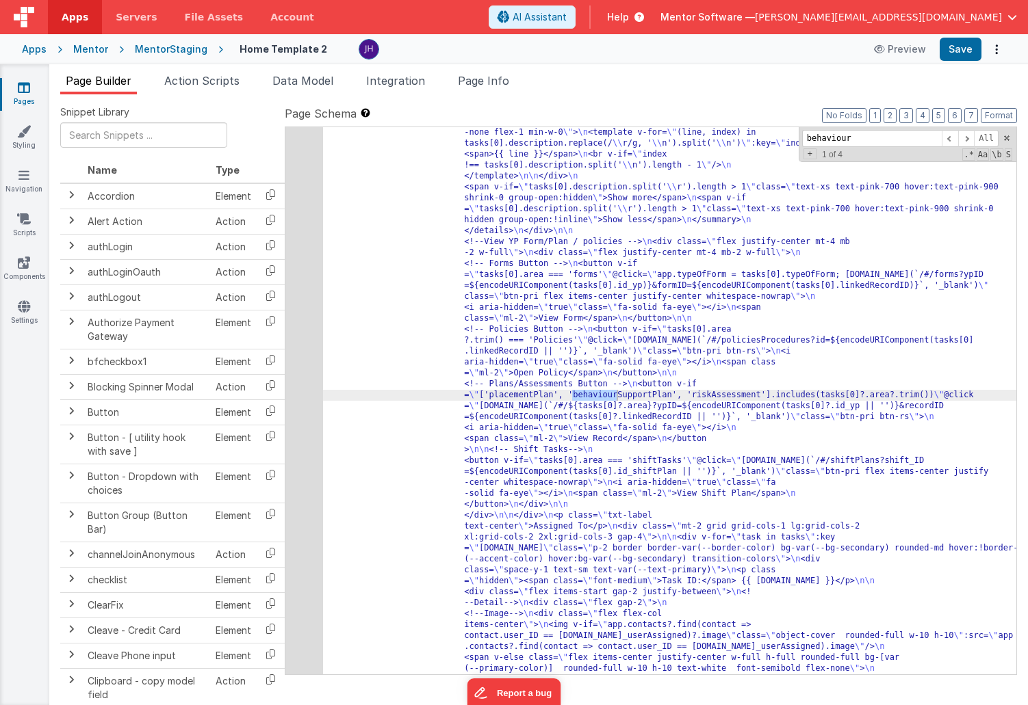
type input "behaviour"
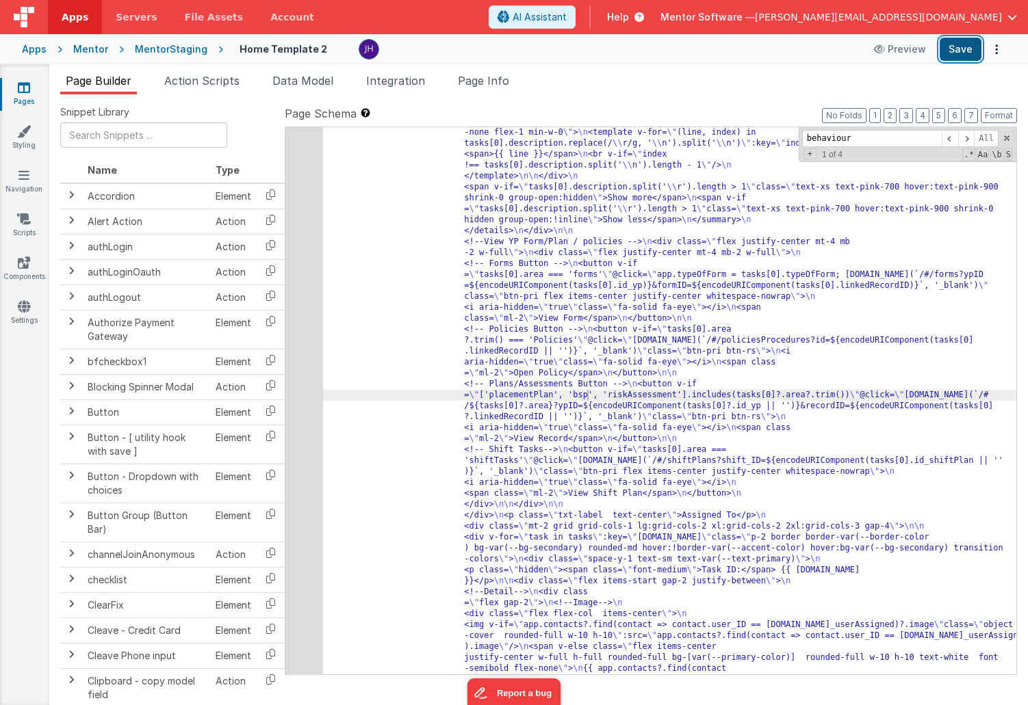
click at [961, 47] on button "Save" at bounding box center [960, 49] width 42 height 23
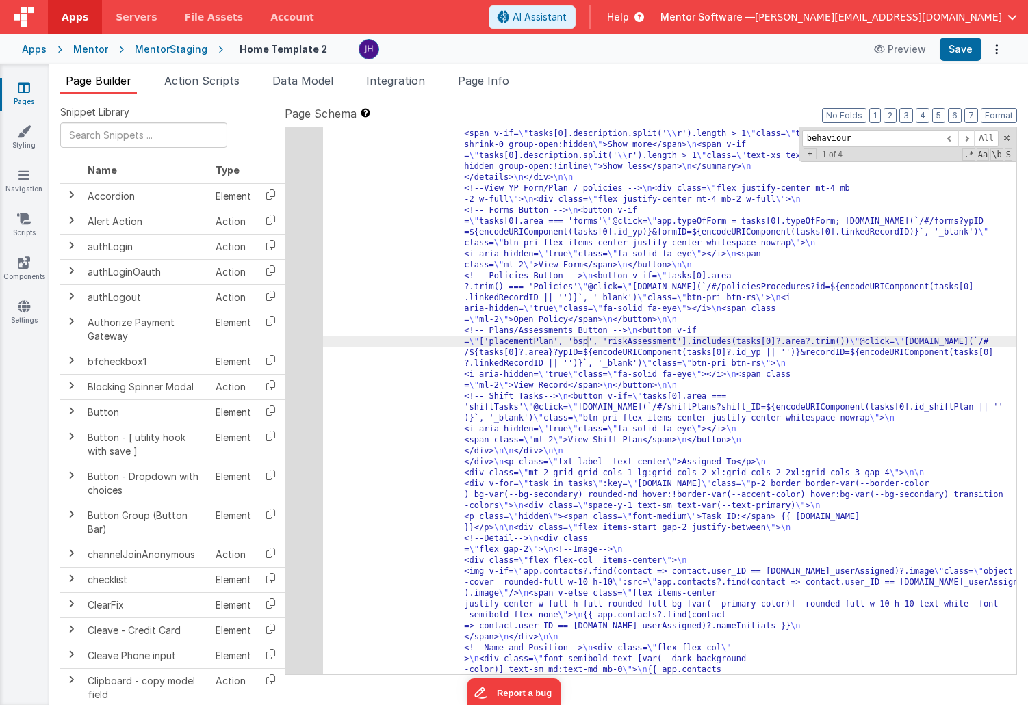
scroll to position [5247, 0]
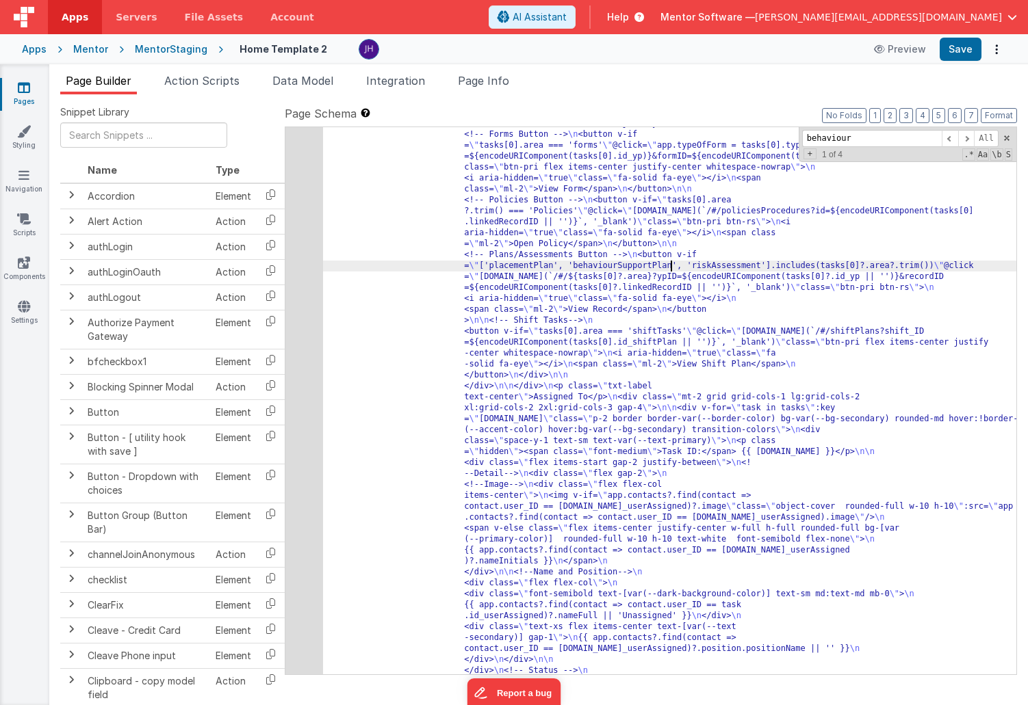
scroll to position [5296, 0]
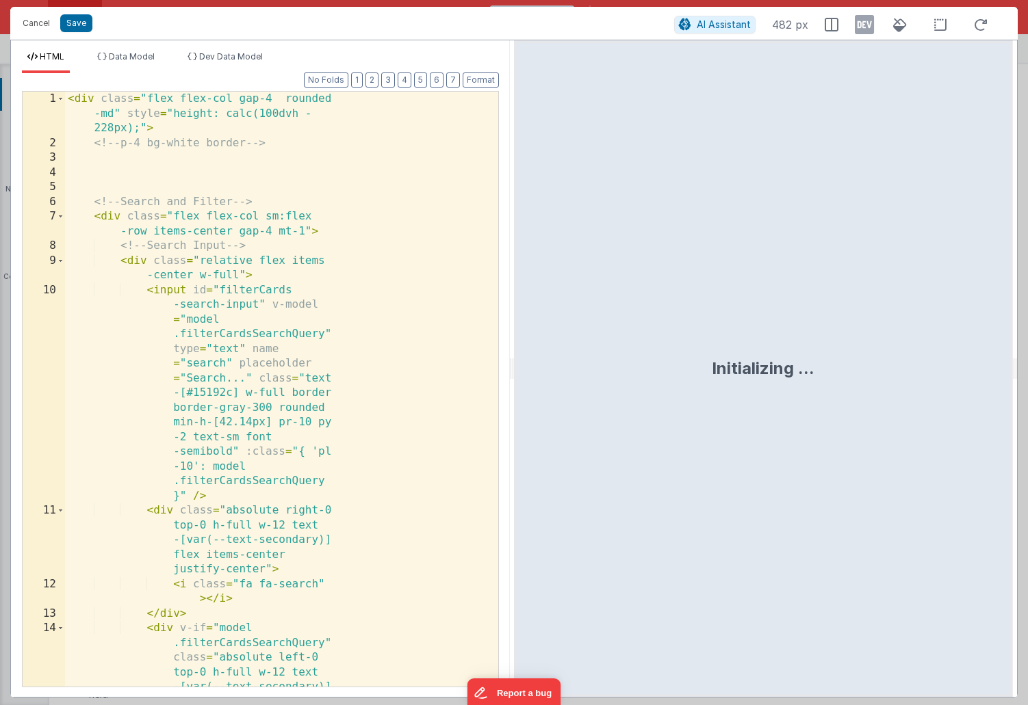
scroll to position [5959, 0]
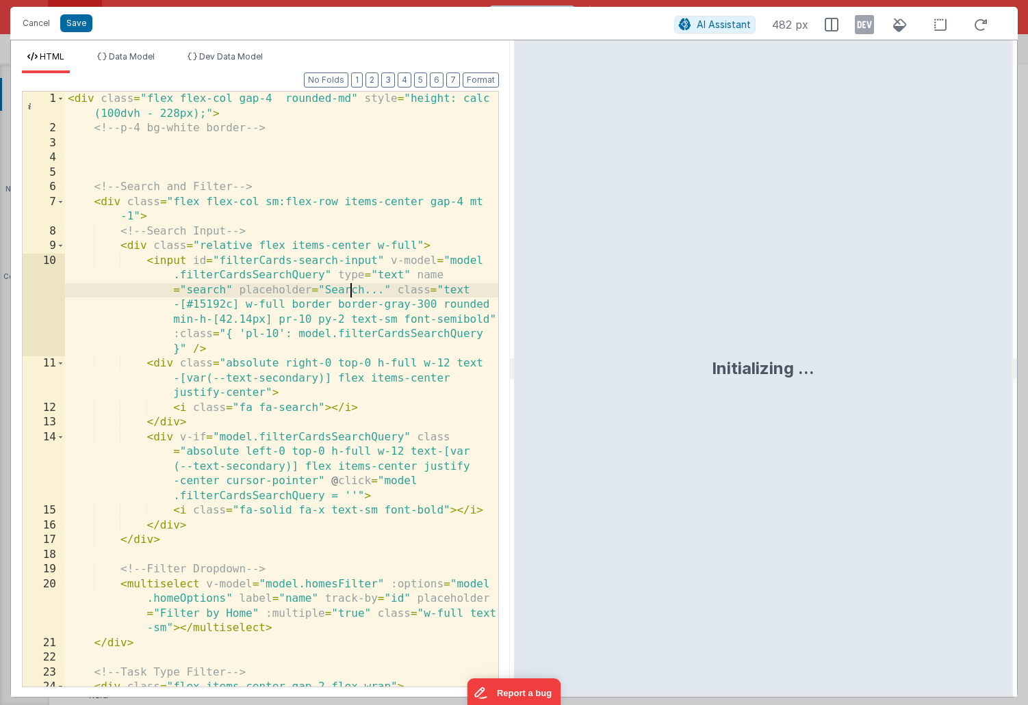
click at [353, 286] on div "< div class = "flex flex-col gap-4 rounded-md" style = "height: calc (100dvh - …" at bounding box center [281, 441] width 433 height 699
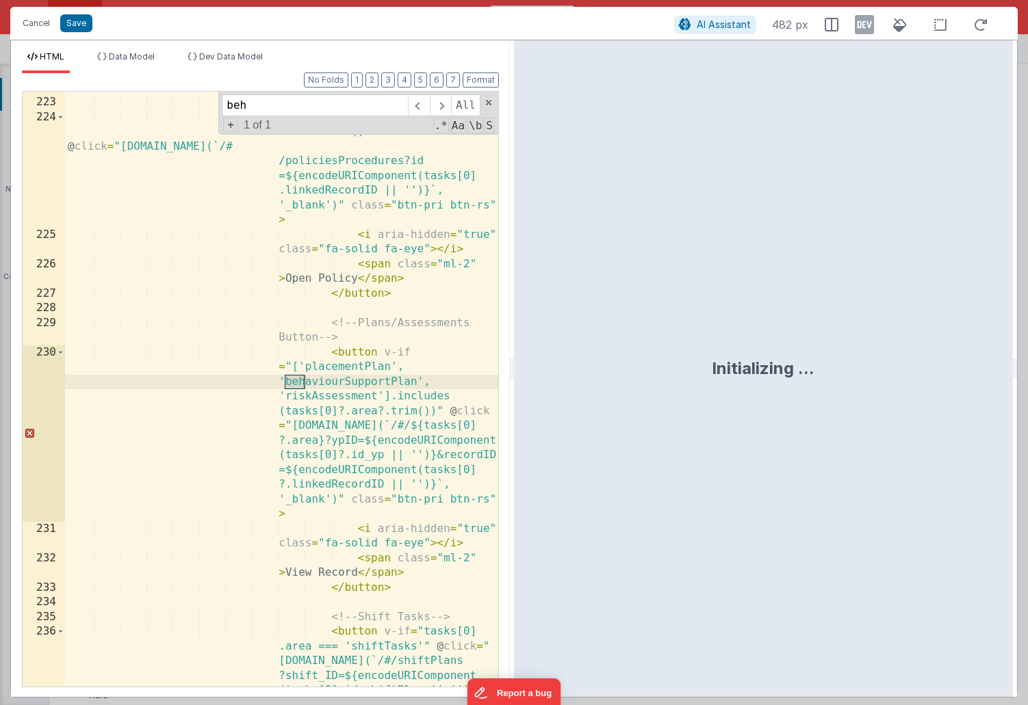
scroll to position [5528, 0]
type input "behav"
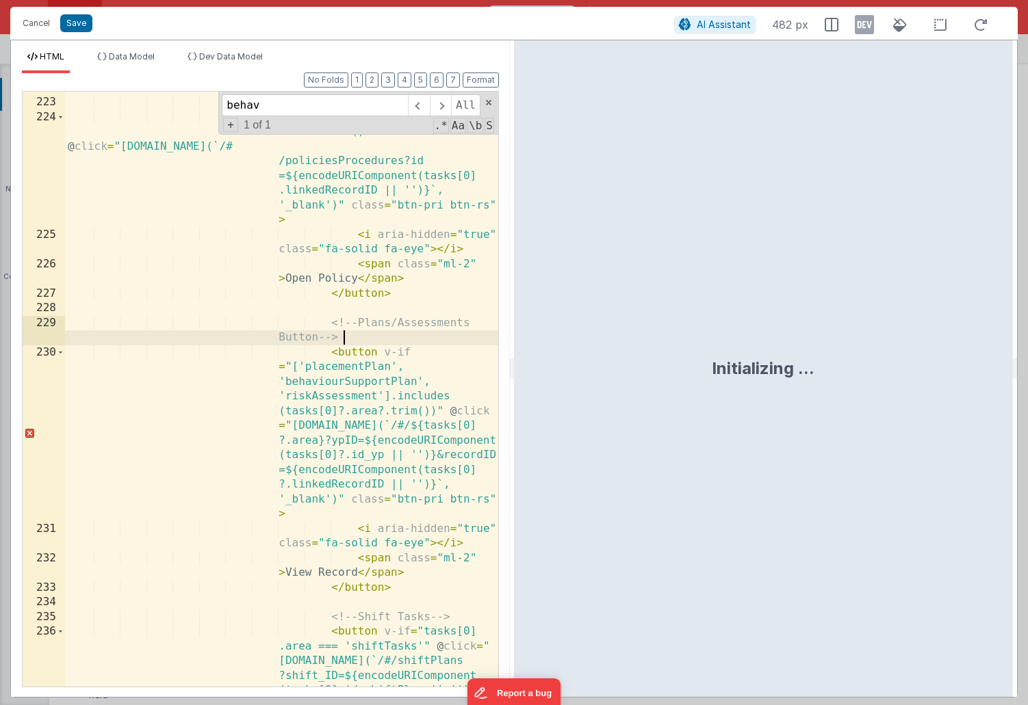
click at [351, 338] on div "<!-- Policies Button --> < button v-if = "tasks[0] .area?.trim() === 'Policies'…" at bounding box center [281, 445] width 433 height 728
click at [71, 21] on button "Save" at bounding box center [76, 23] width 32 height 18
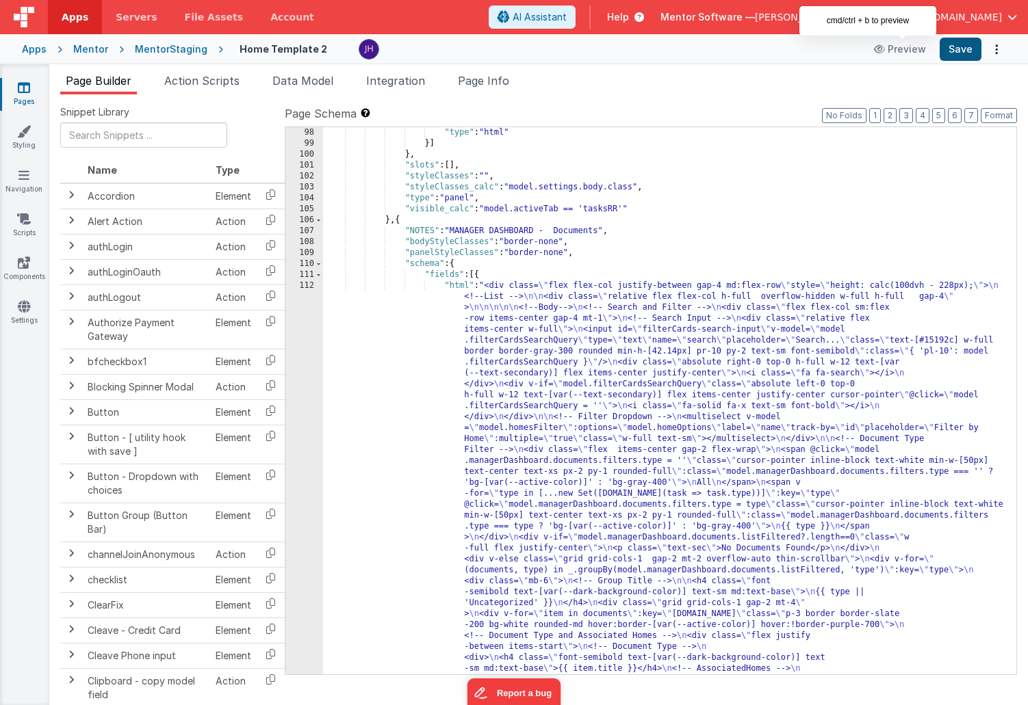
scroll to position [6042, 0]
click at [958, 49] on button "Save" at bounding box center [960, 49] width 42 height 23
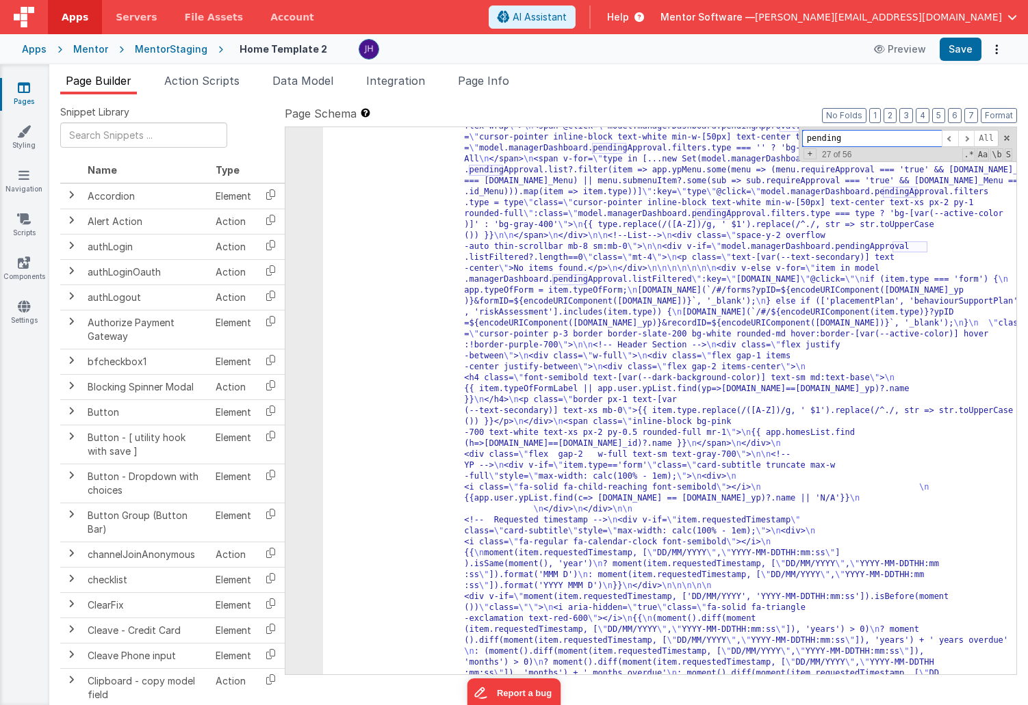
scroll to position [7005, 0]
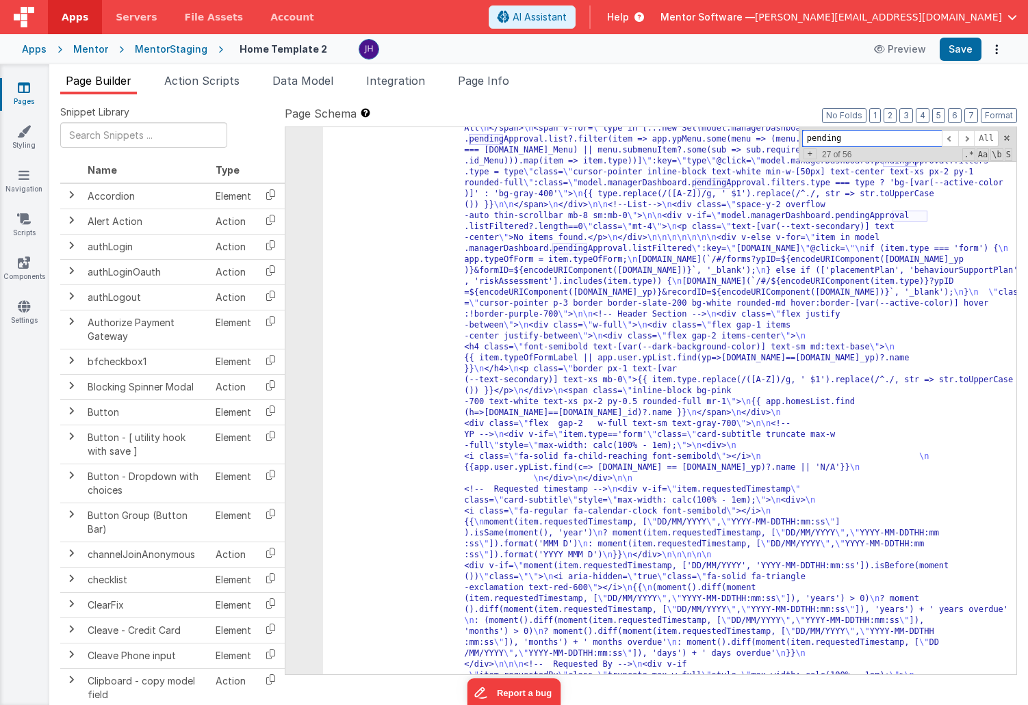
type input "pending"
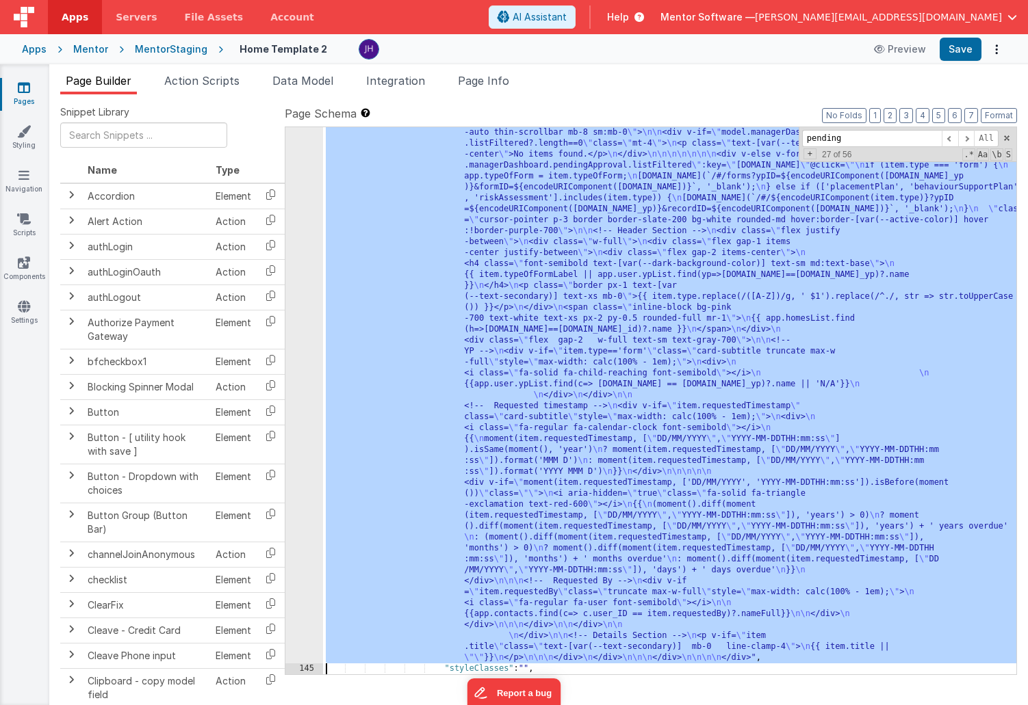
click at [299, 284] on div "144" at bounding box center [304, 253] width 38 height 821
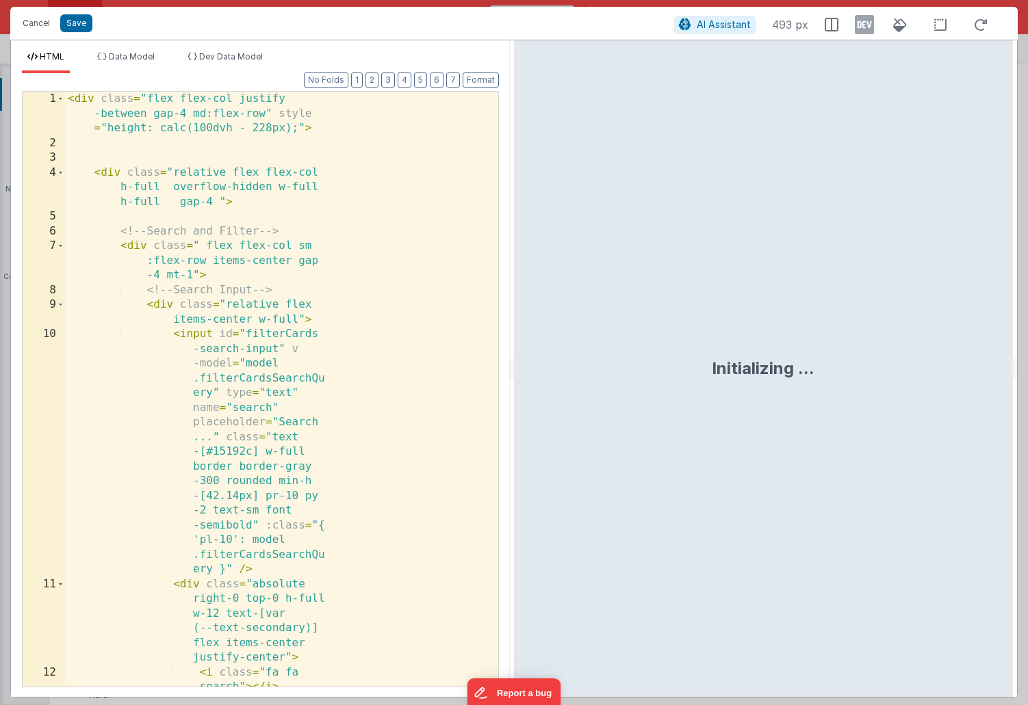
scroll to position [7053, 0]
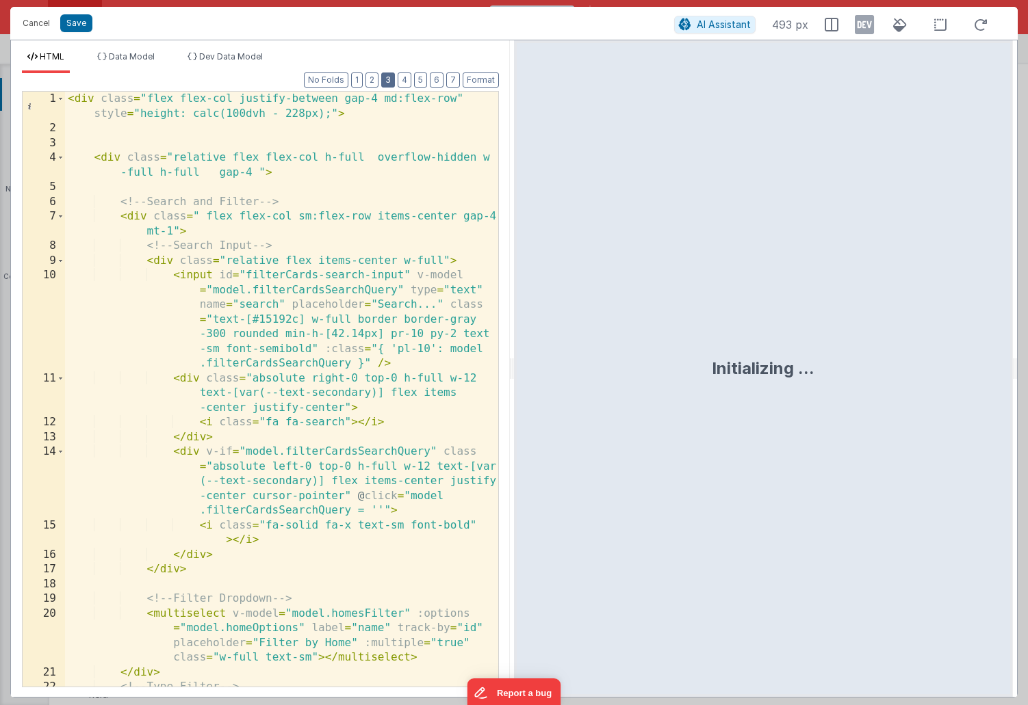
click at [388, 83] on button "3" at bounding box center [388, 80] width 14 height 15
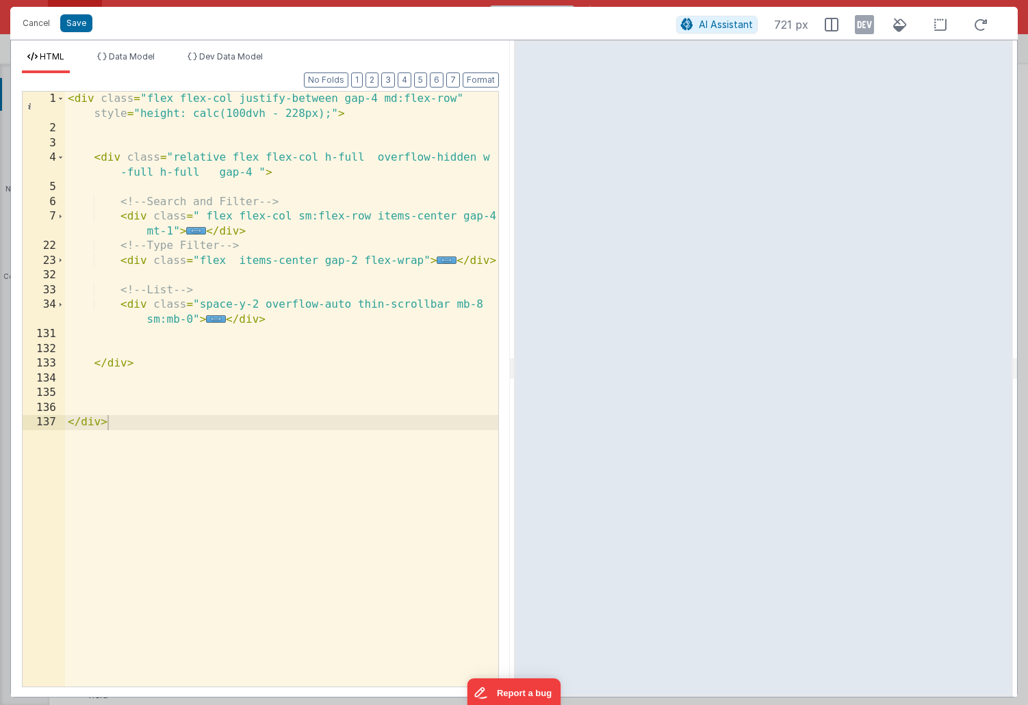
click at [215, 319] on span "..." at bounding box center [216, 319] width 20 height 8
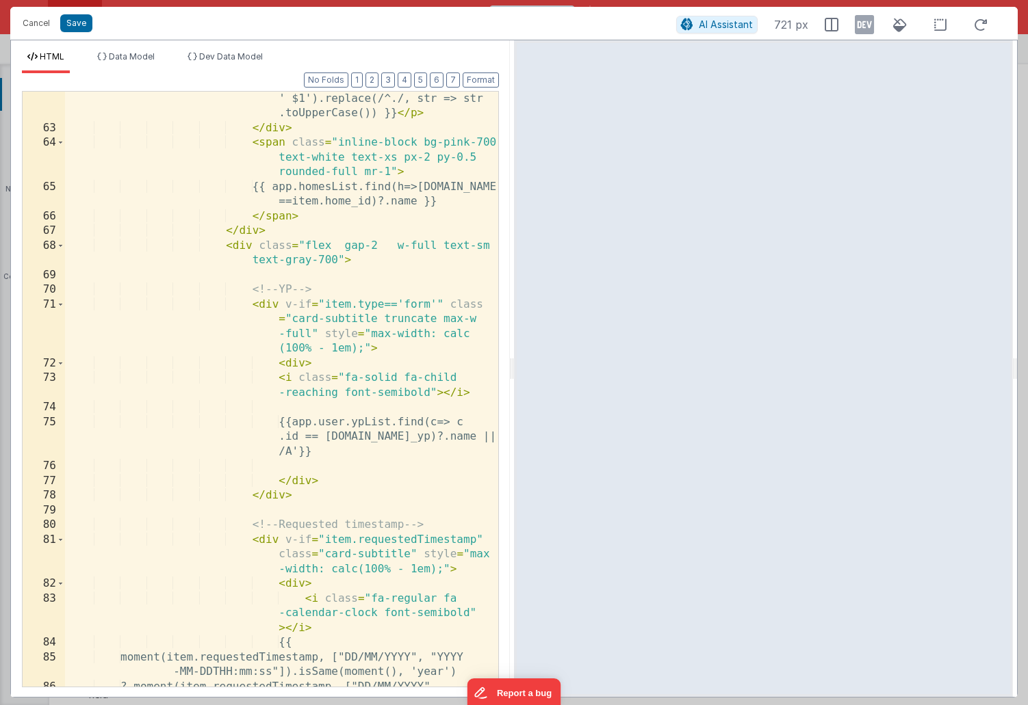
scroll to position [902, 0]
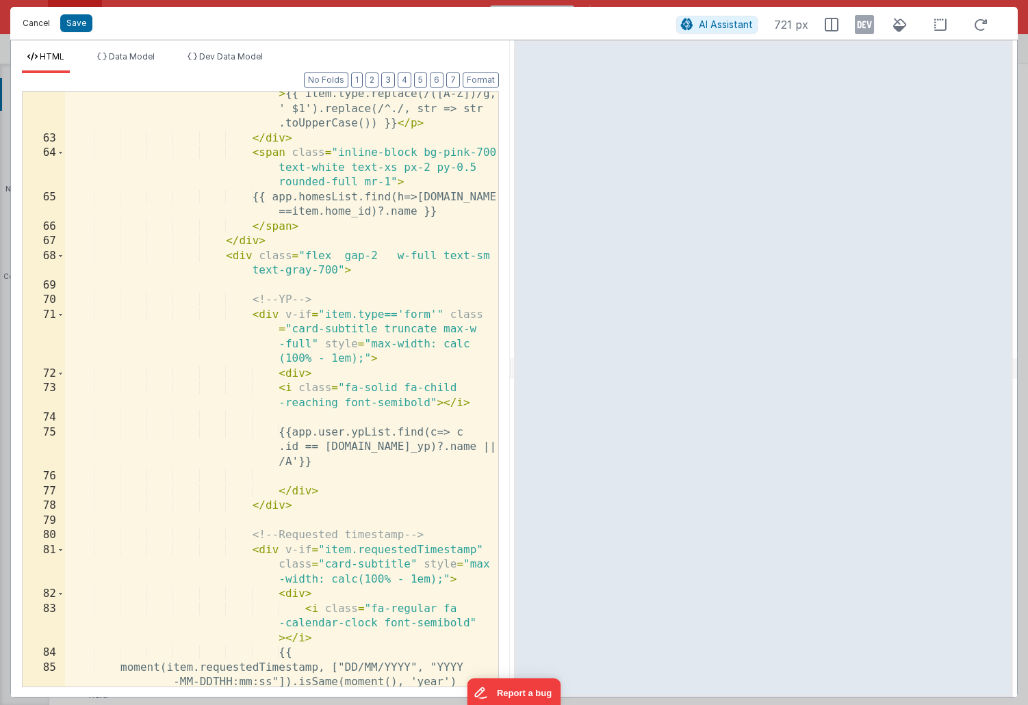
click at [40, 29] on button "Cancel" at bounding box center [36, 23] width 41 height 19
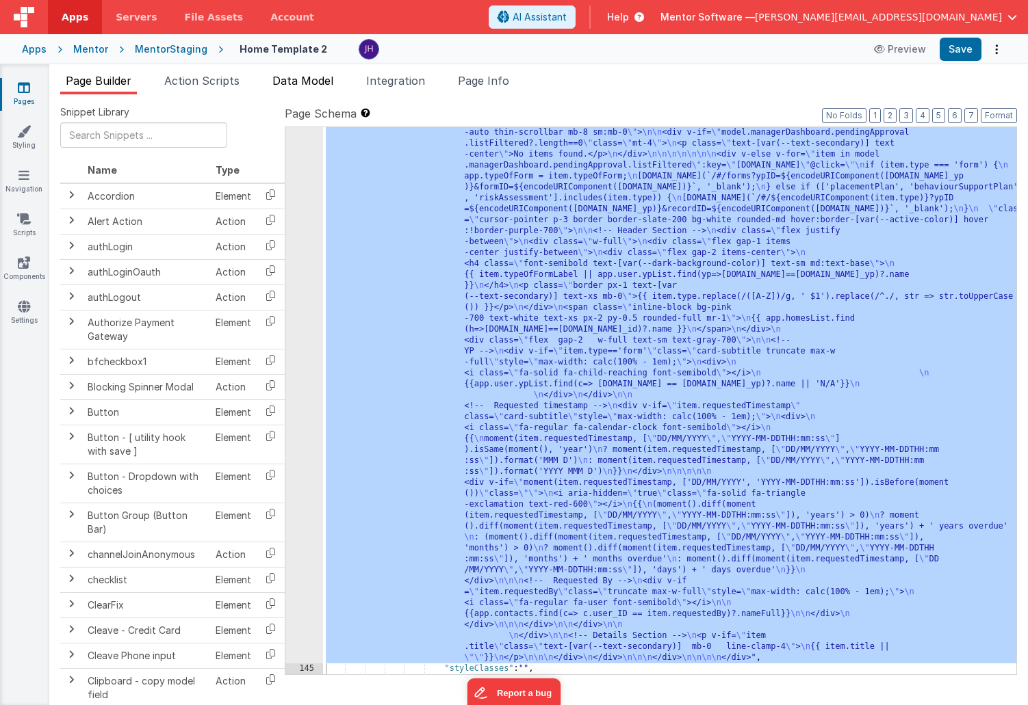
click at [295, 81] on span "Data Model" at bounding box center [302, 81] width 61 height 14
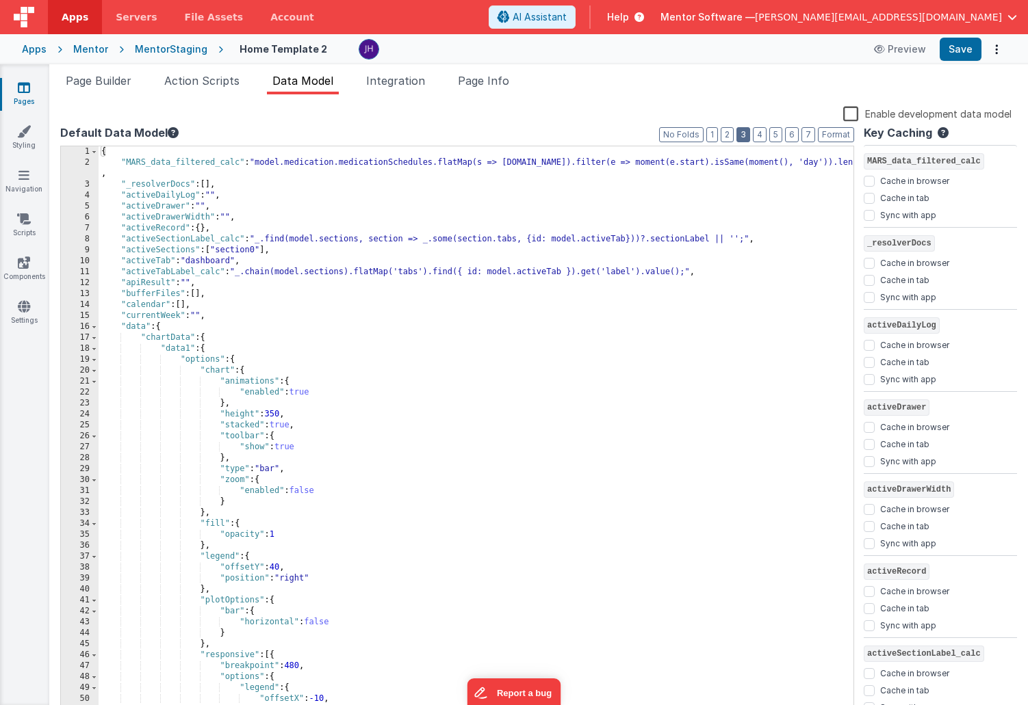
click at [747, 131] on button "3" at bounding box center [743, 134] width 14 height 15
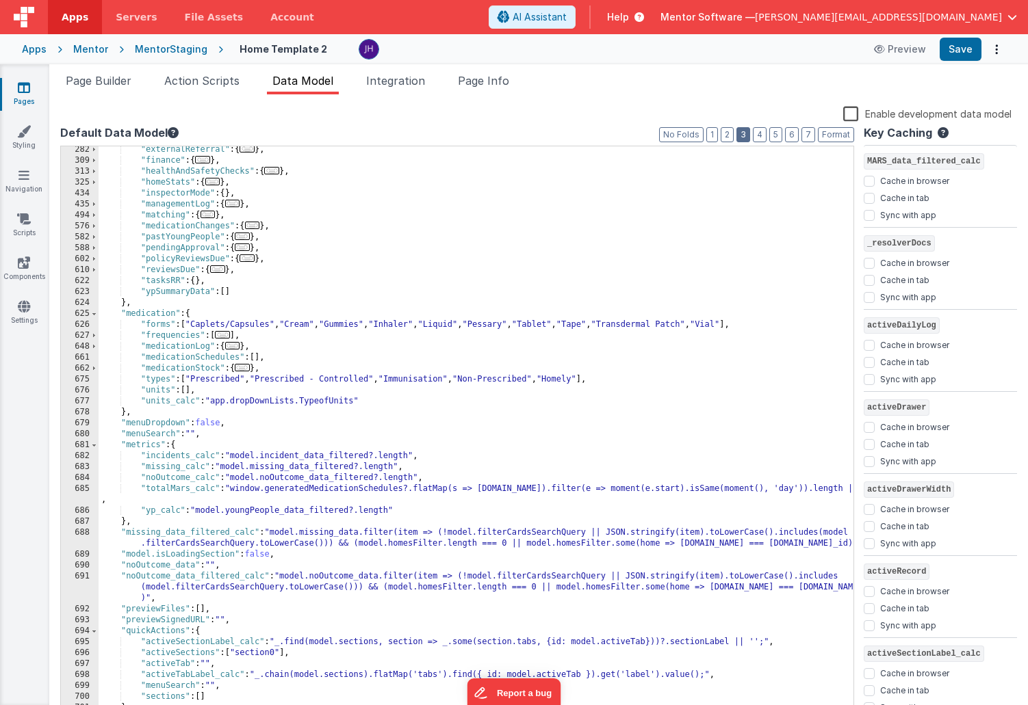
scroll to position [463, 0]
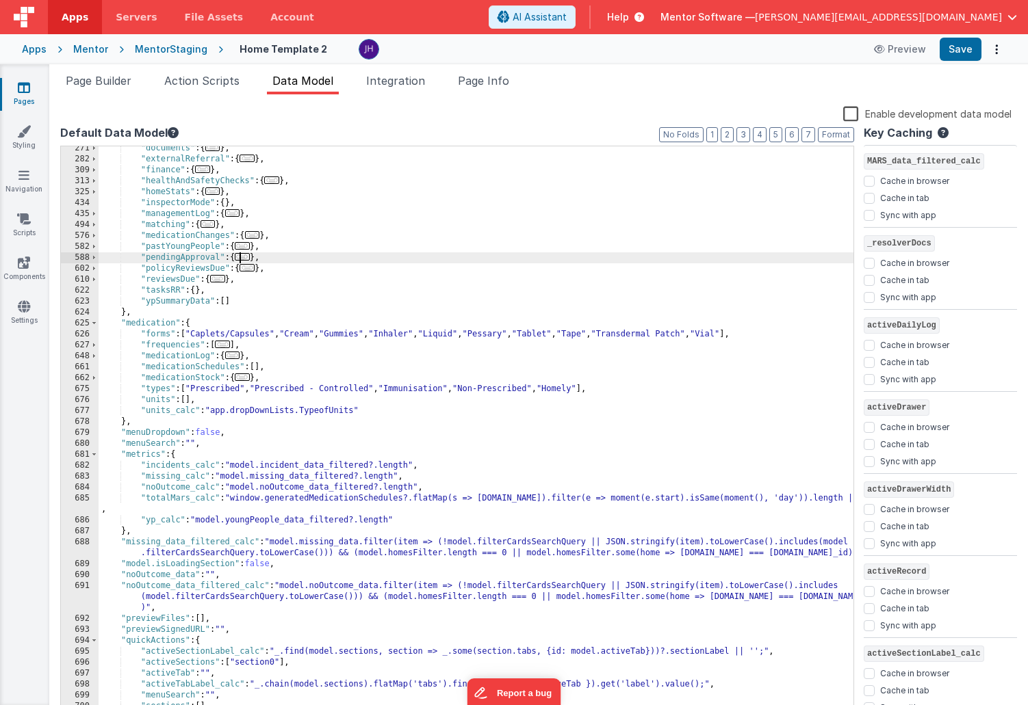
click at [246, 256] on span "..." at bounding box center [242, 257] width 15 height 8
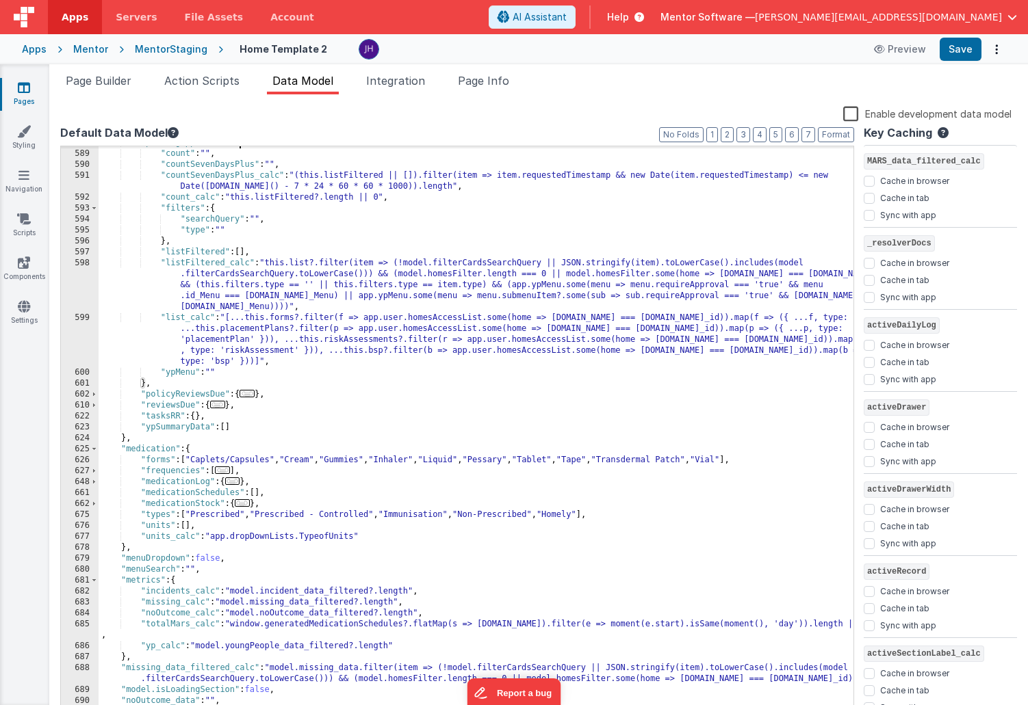
scroll to position [578, 0]
click at [218, 363] on div ""pendingApproval" : { "count" : "" , "countSevenDaysPlus" : "" , "countSevenDay…" at bounding box center [476, 445] width 755 height 614
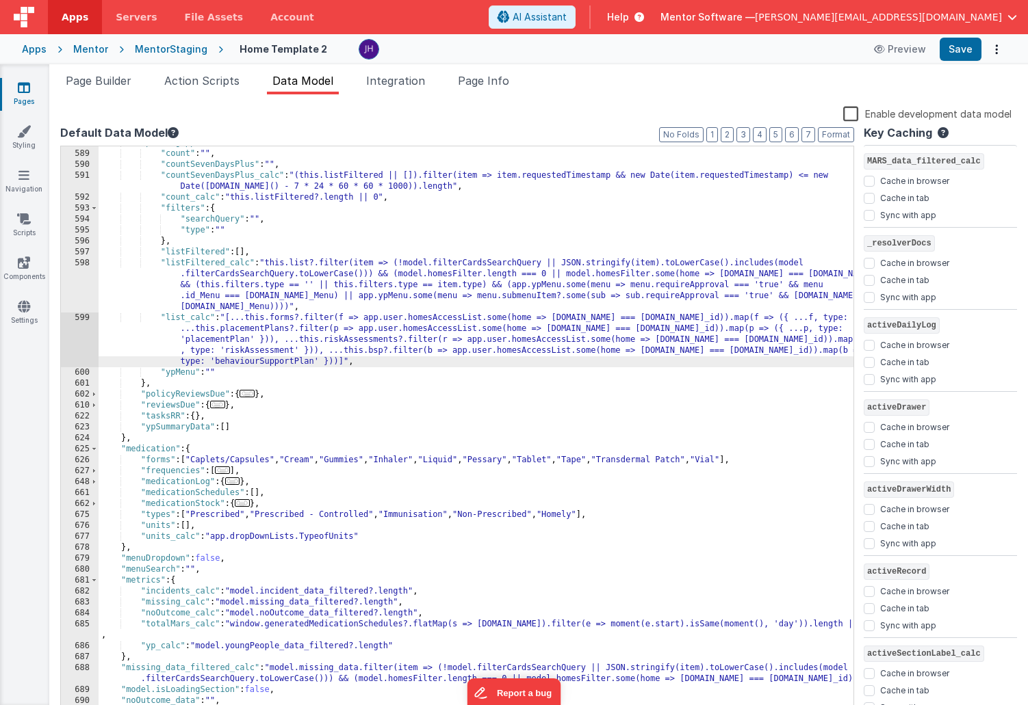
click at [391, 387] on div ""pendingApproval" : { "count" : "" , "countSevenDaysPlus" : "" , "countSevenDay…" at bounding box center [476, 445] width 755 height 614
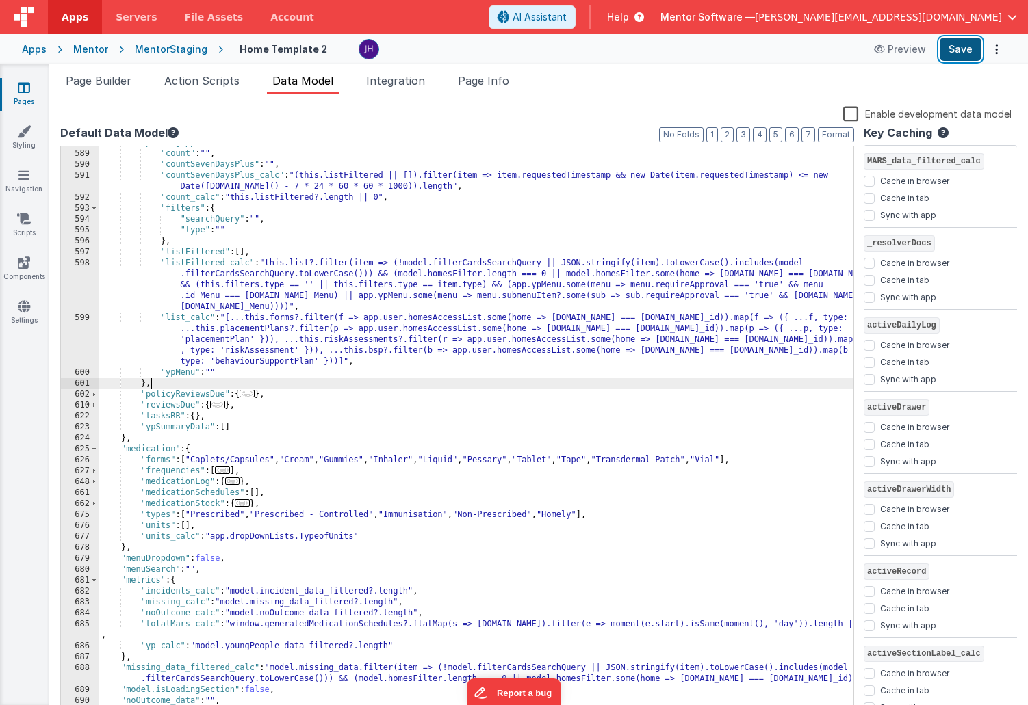
click at [958, 49] on button "Save" at bounding box center [960, 49] width 42 height 23
click at [38, 93] on link "Pages" at bounding box center [23, 94] width 49 height 27
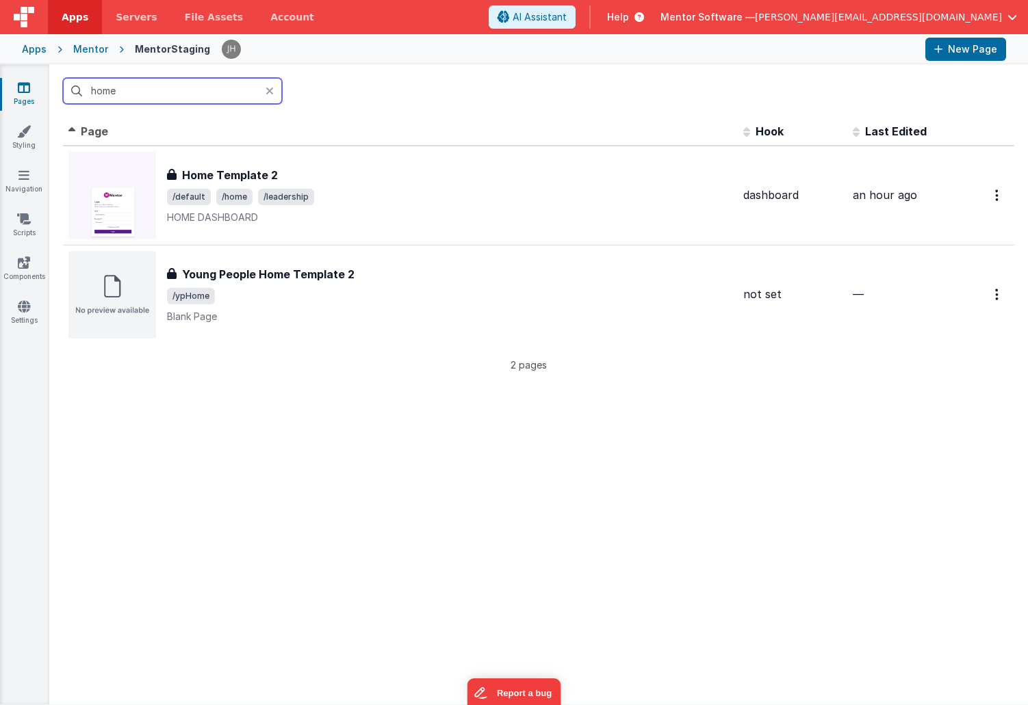
click at [139, 92] on input "home" at bounding box center [172, 91] width 219 height 26
type input "h"
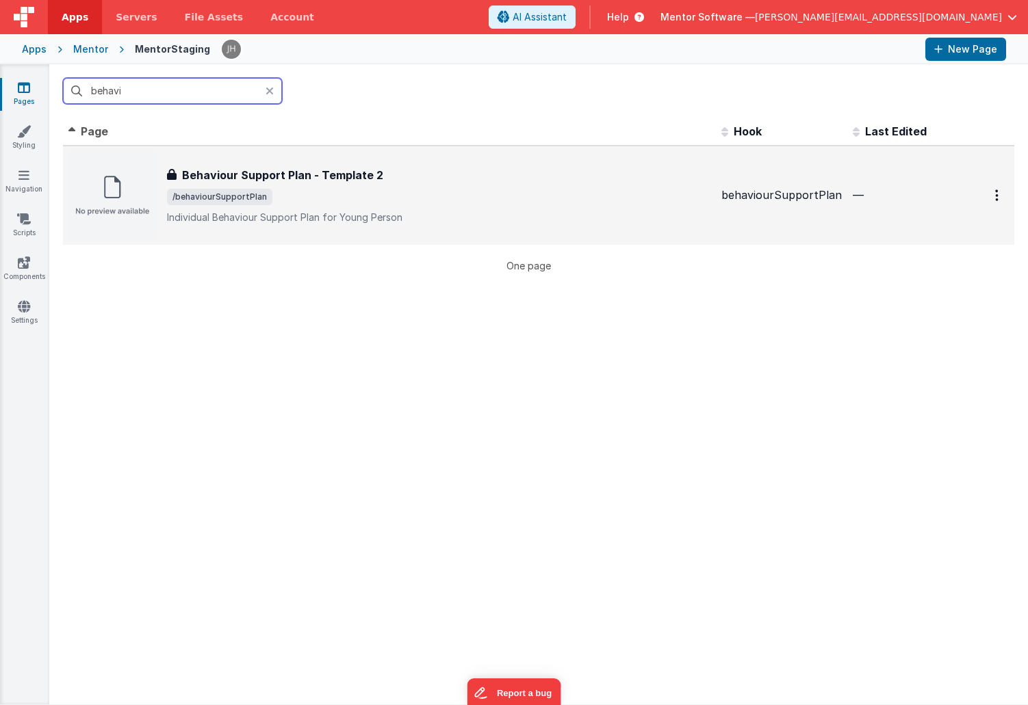
type input "behavi"
click at [281, 193] on span "/behaviourSupportPlan" at bounding box center [438, 197] width 543 height 16
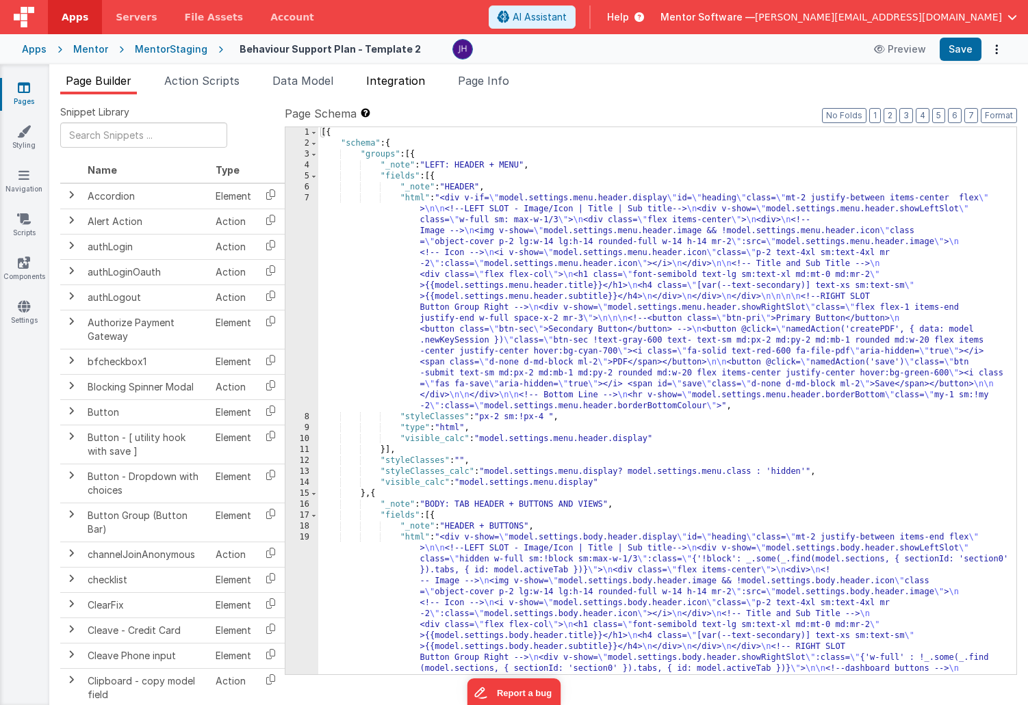
click at [392, 83] on span "Integration" at bounding box center [395, 81] width 59 height 14
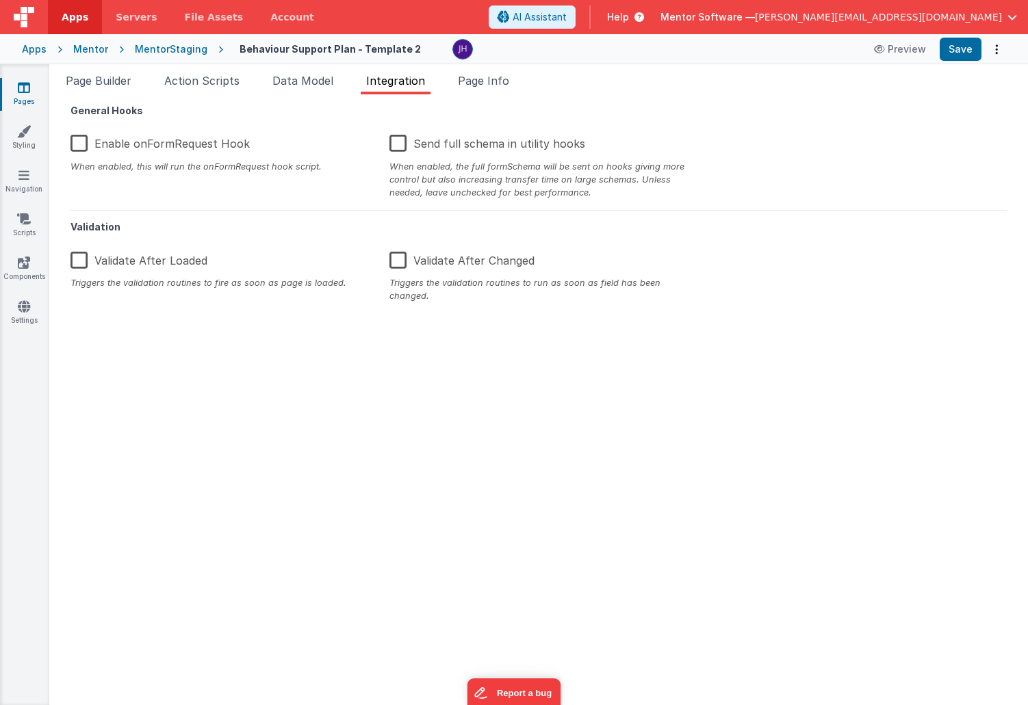
click at [78, 143] on label "Enable onFormRequest Hook" at bounding box center [159, 141] width 179 height 29
click at [0, 0] on input "Enable onFormRequest Hook" at bounding box center [0, 0] width 0 height 0
click at [959, 51] on button "Save" at bounding box center [960, 49] width 42 height 23
click at [18, 90] on icon at bounding box center [24, 88] width 12 height 14
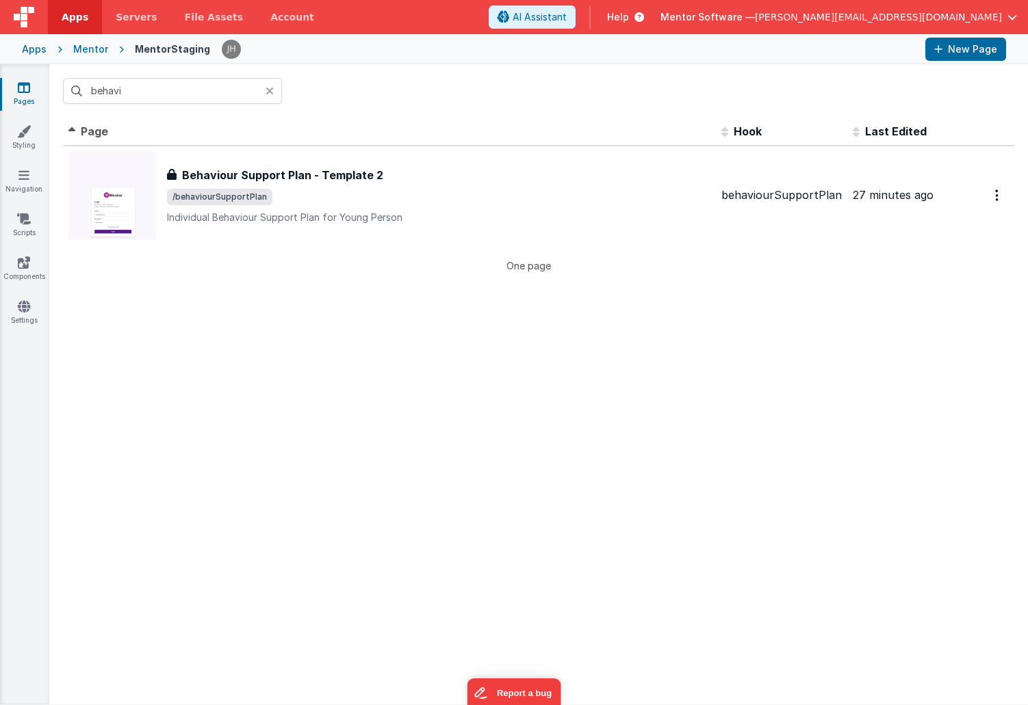
click at [29, 87] on icon at bounding box center [24, 88] width 12 height 14
